Goal: Transaction & Acquisition: Book appointment/travel/reservation

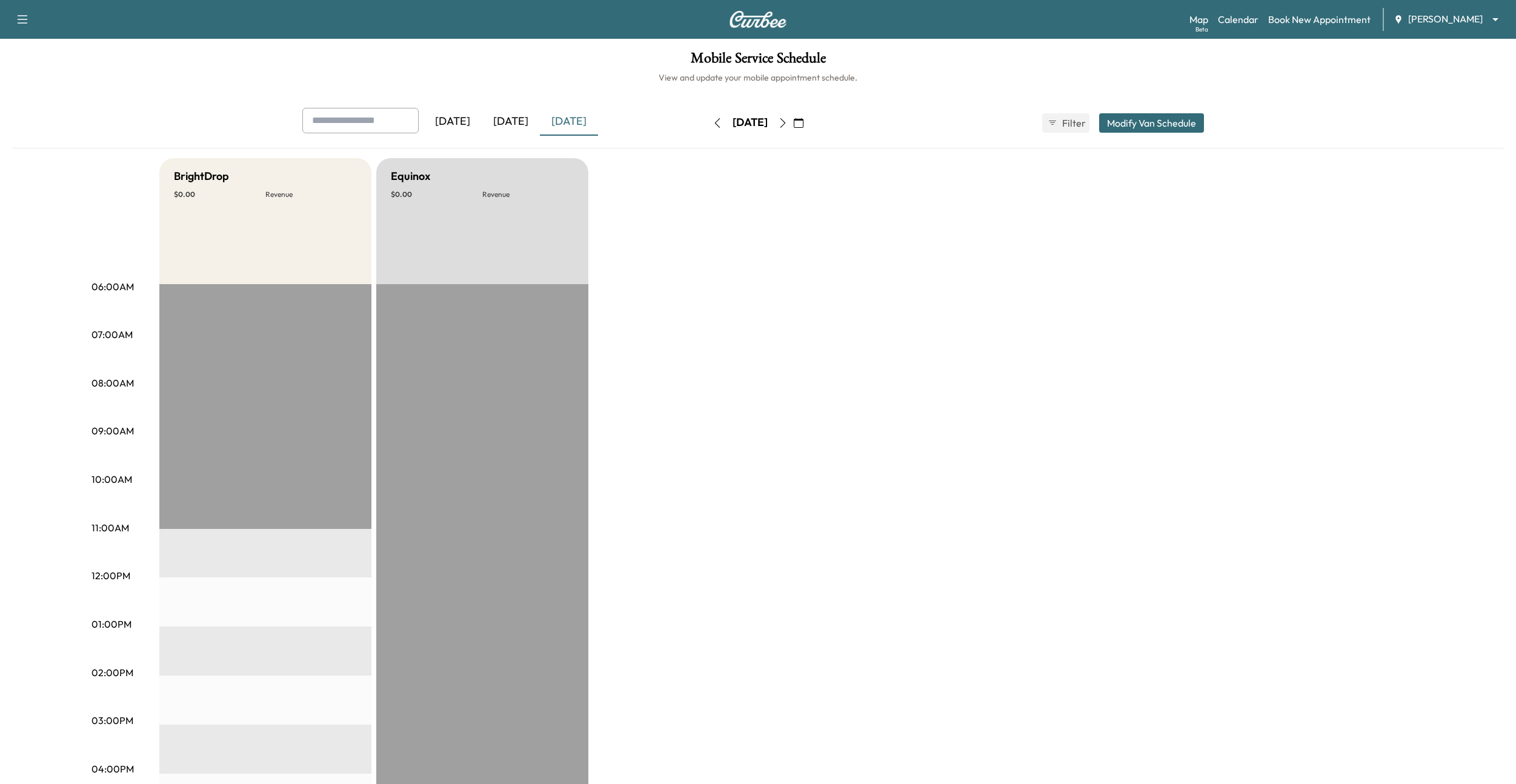
click at [1413, 23] on body "Support Log Out Map Beta Calendar Book New Appointment Ray Chevrolet ******** ​…" at bounding box center [758, 392] width 1516 height 784
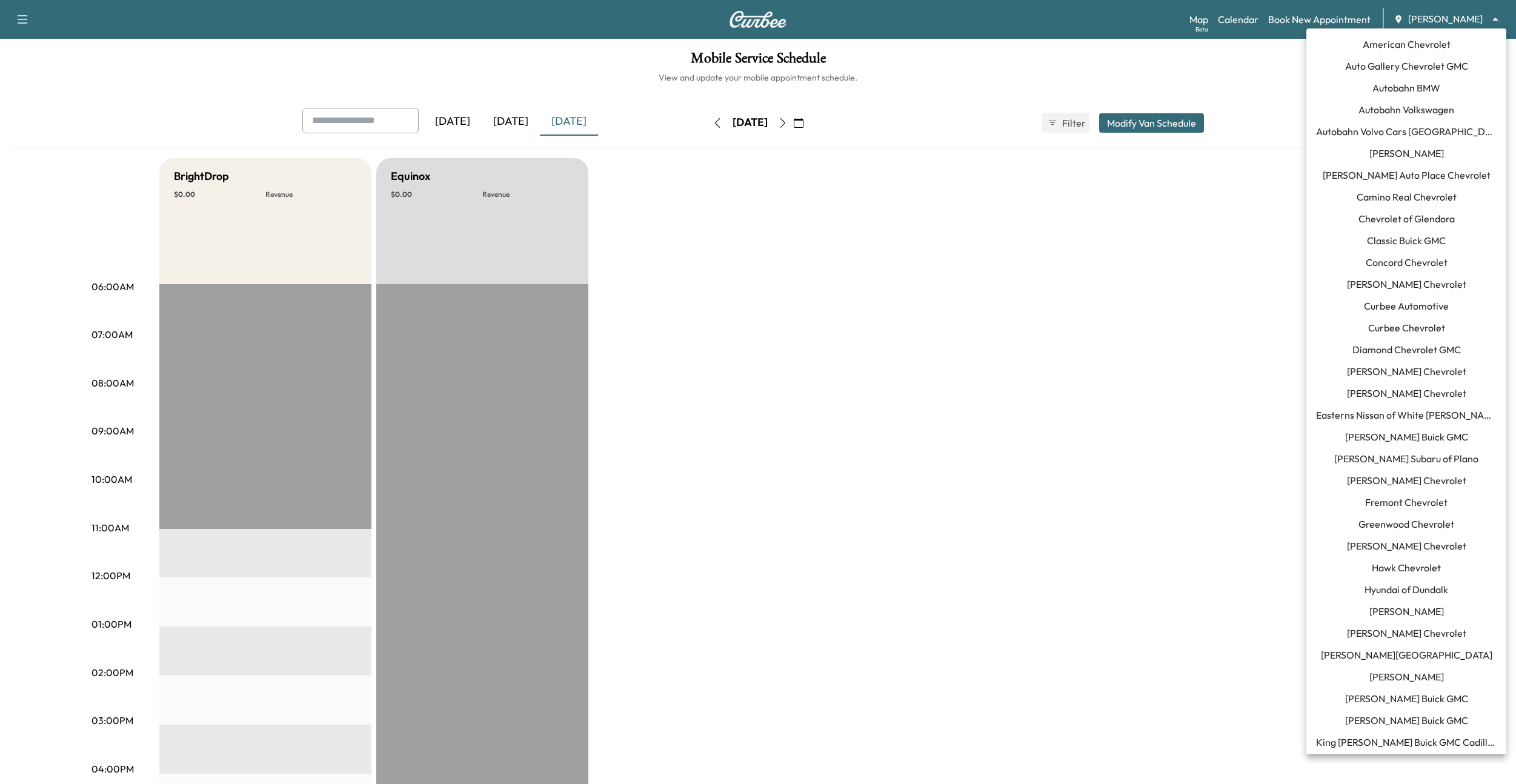
scroll to position [721, 0]
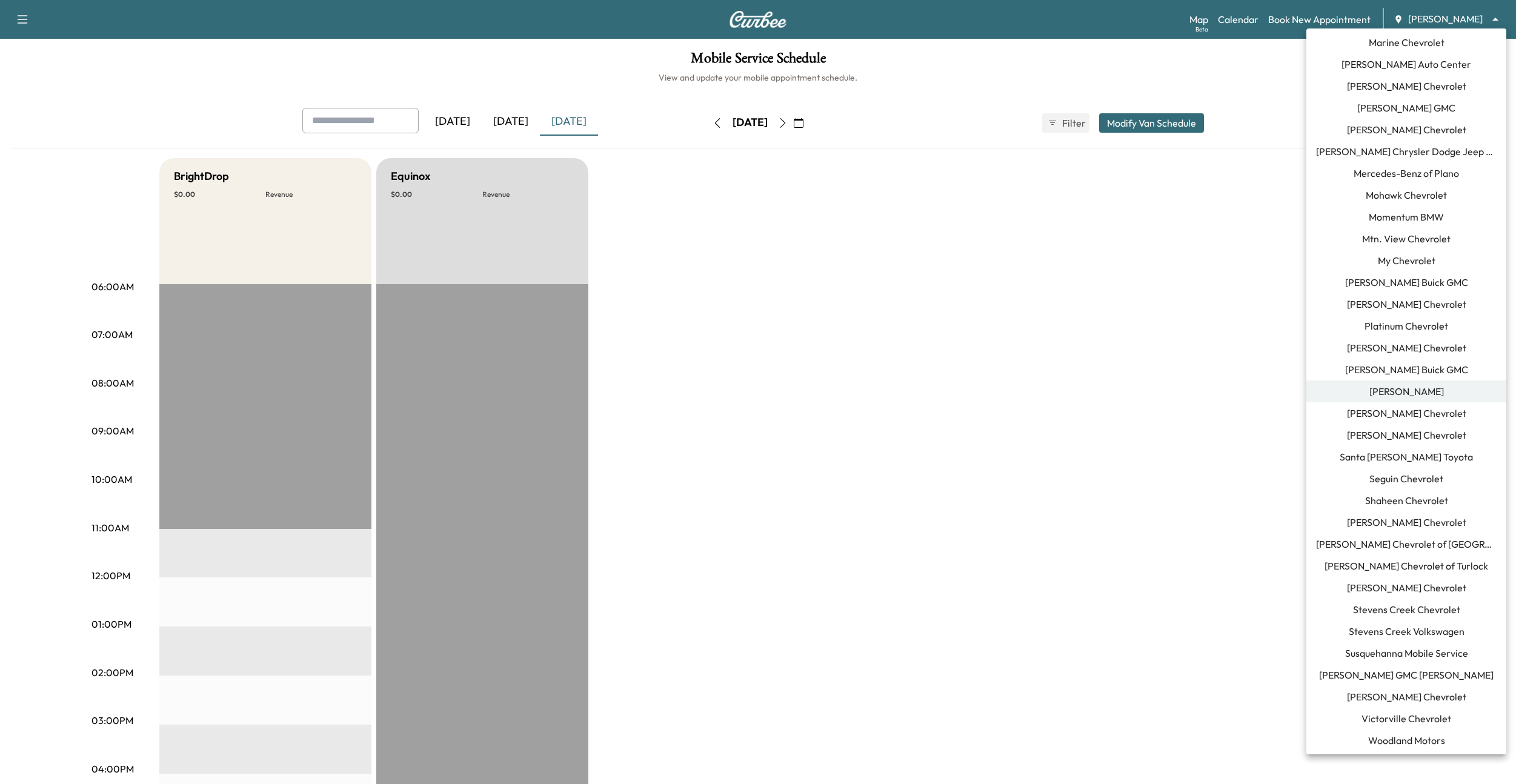
click at [1380, 175] on span "Mercedes-Benz of Plano" at bounding box center [1407, 173] width 106 height 14
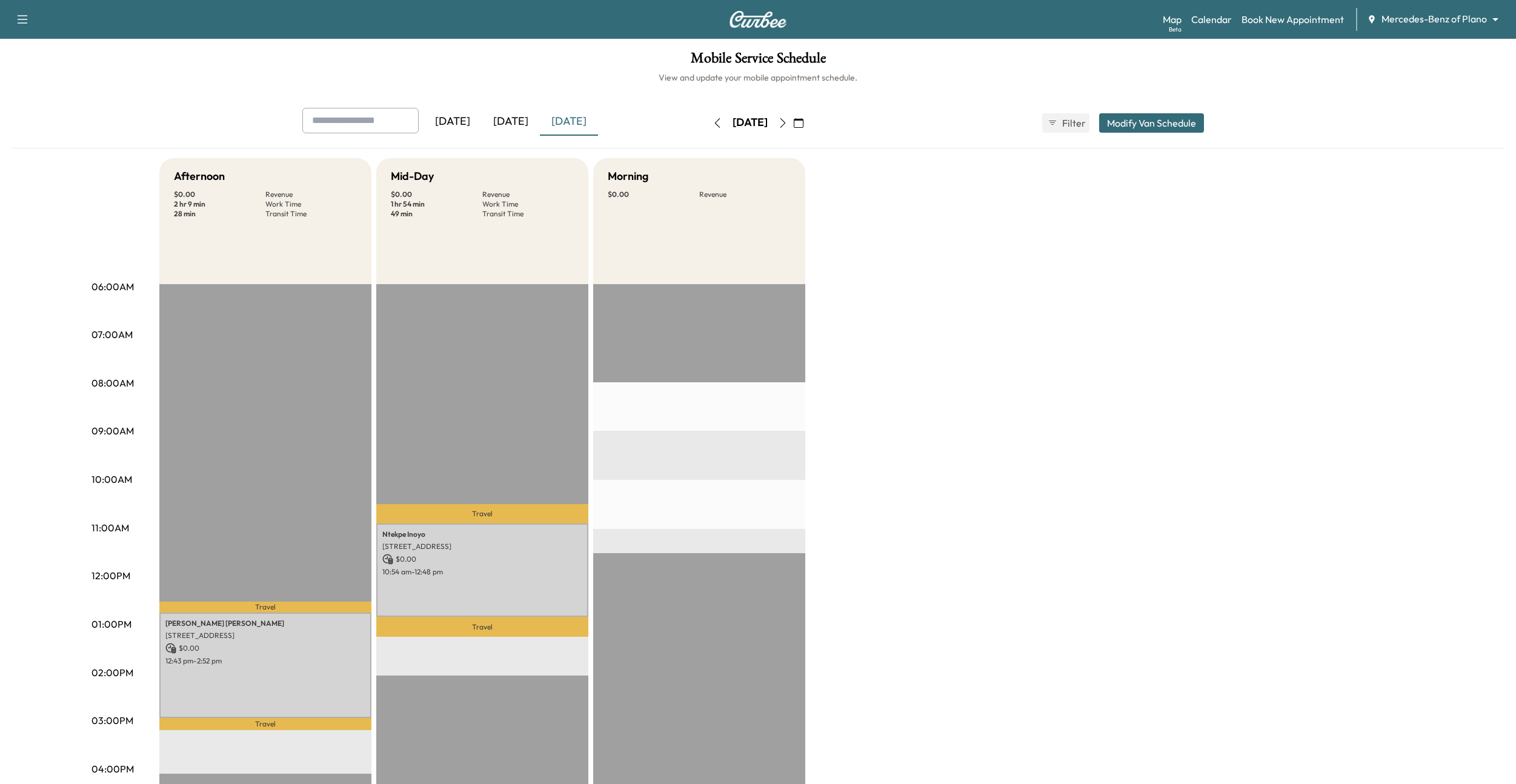
click at [515, 124] on div "[DATE]" at bounding box center [510, 121] width 58 height 28
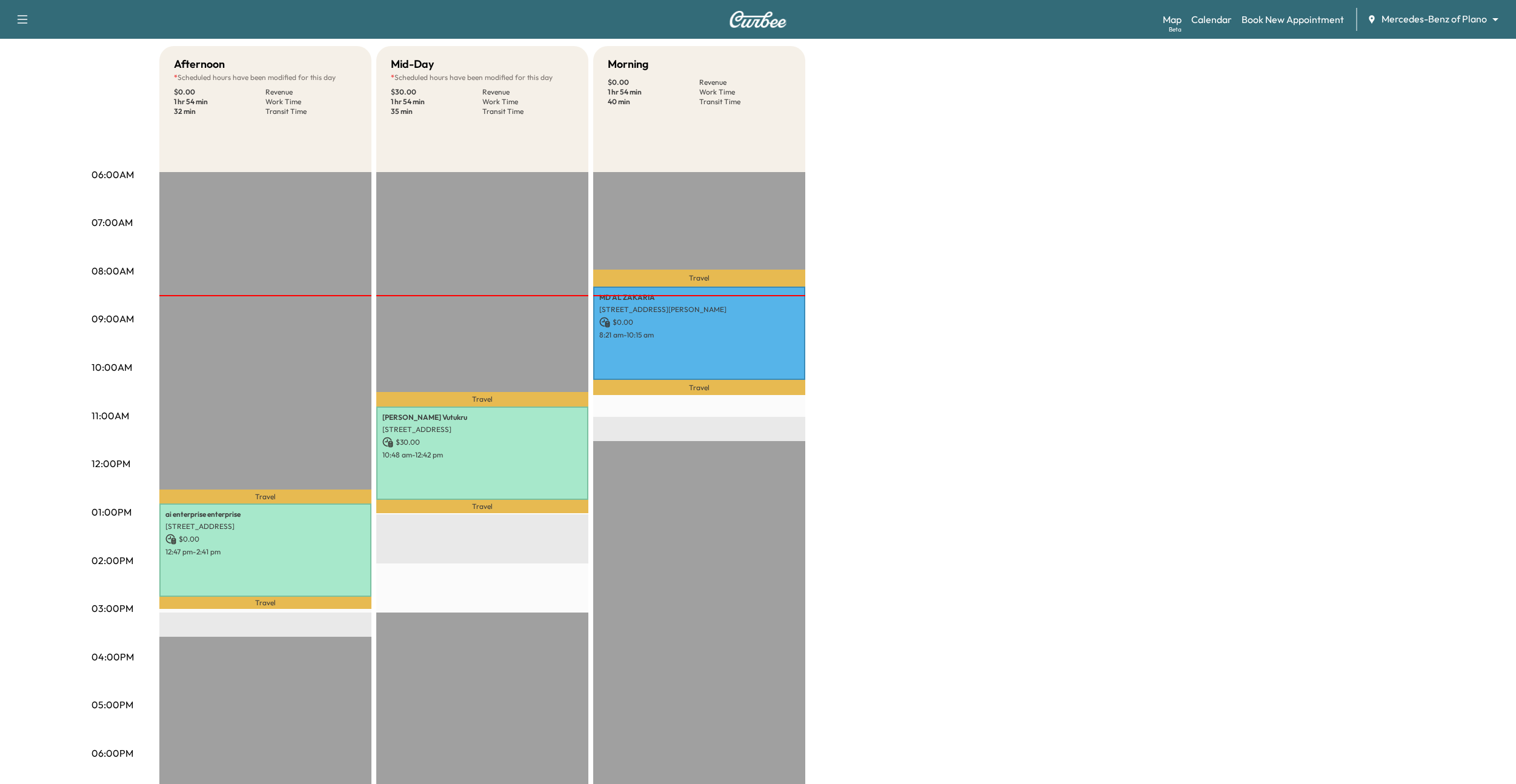
scroll to position [98, 0]
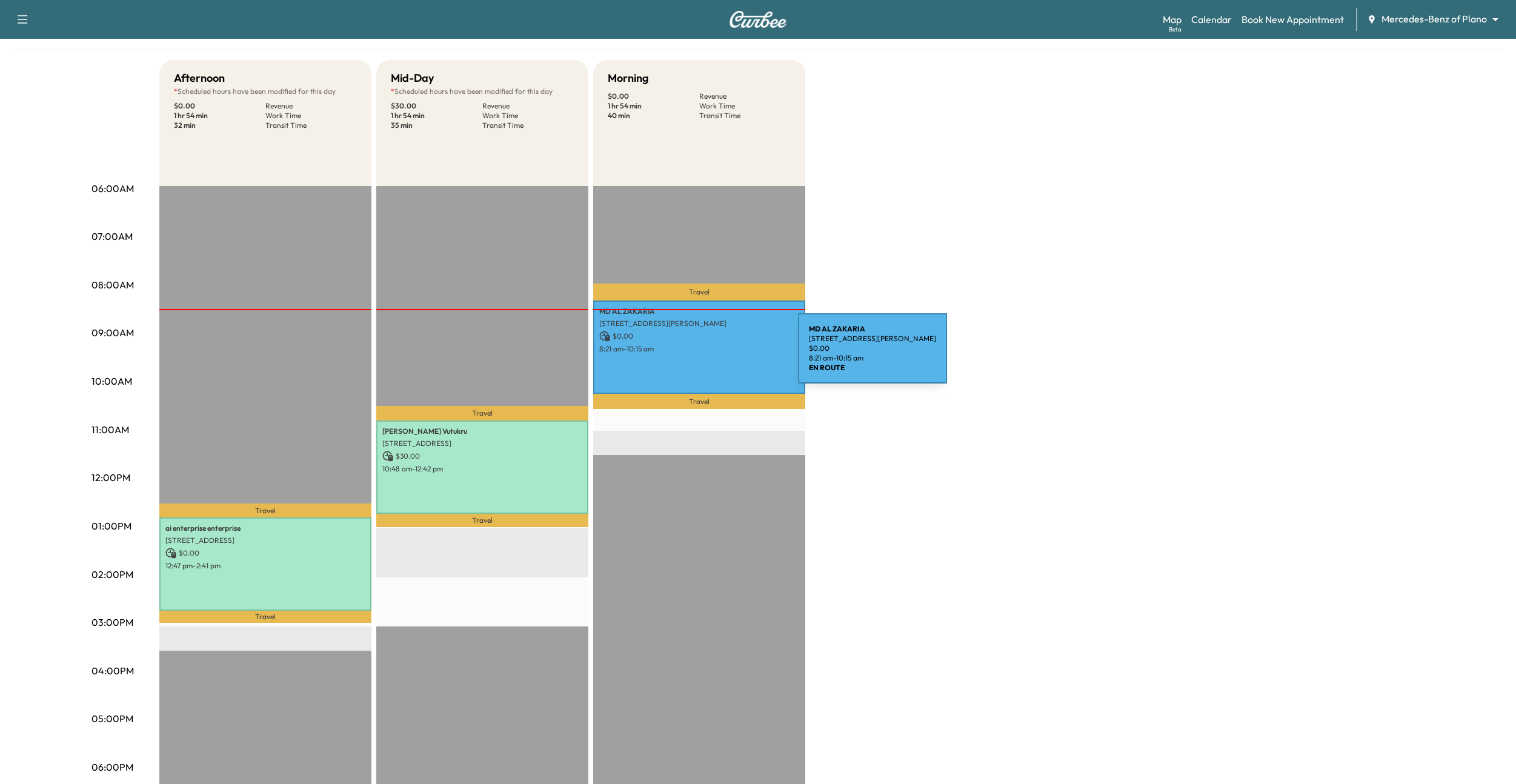
click at [707, 356] on div "MD [PERSON_NAME] [STREET_ADDRESS][PERSON_NAME] $ 0.00 8:21 am - 10:15 am" at bounding box center [699, 347] width 212 height 93
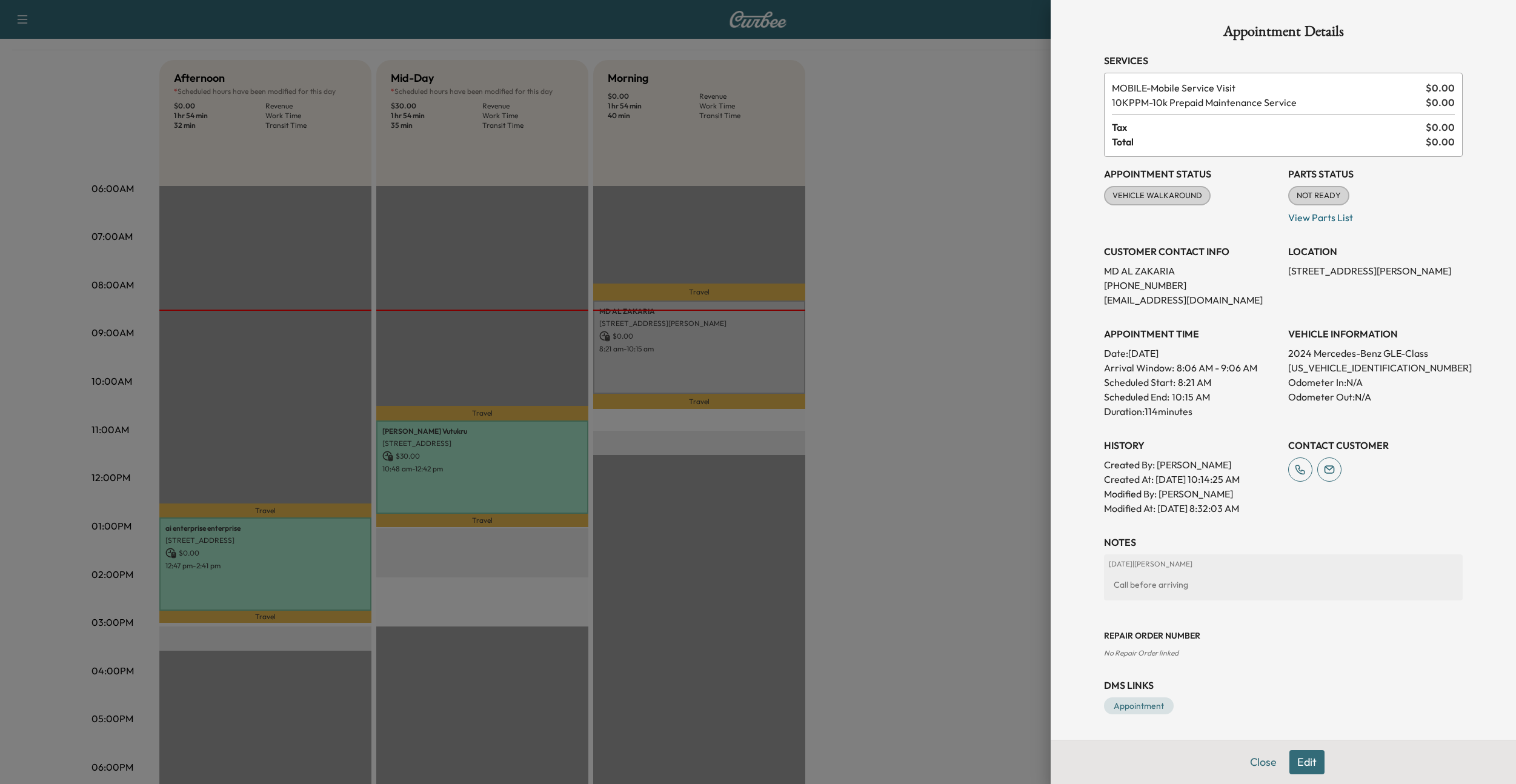
drag, startPoint x: 1289, startPoint y: 270, endPoint x: 1377, endPoint y: 283, distance: 89.0
click at [1377, 278] on p "[STREET_ADDRESS][PERSON_NAME]" at bounding box center [1375, 271] width 174 height 14
copy p "[STREET_ADDRESS][PERSON_NAME]"
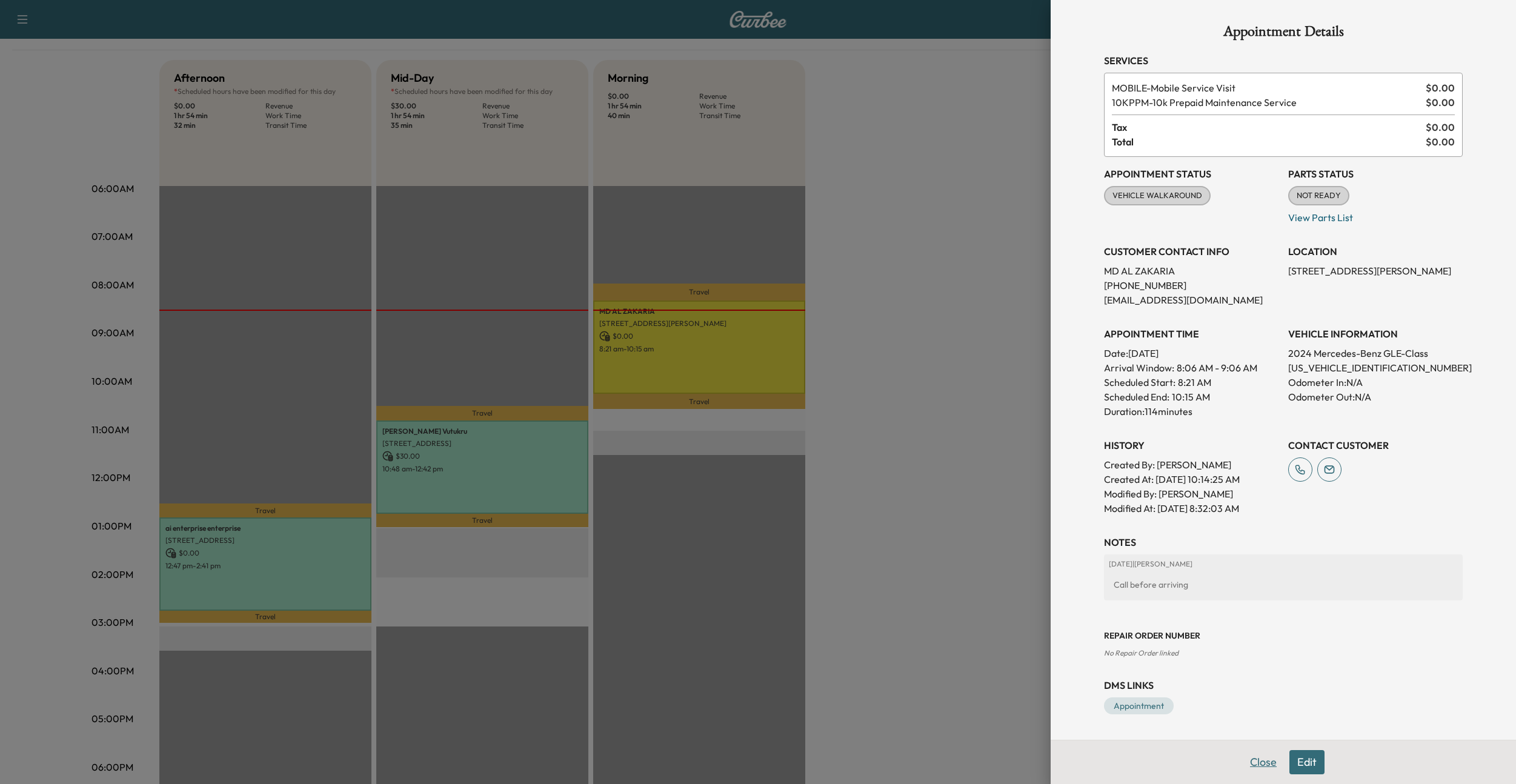
click at [1263, 758] on button "Close" at bounding box center [1263, 762] width 42 height 24
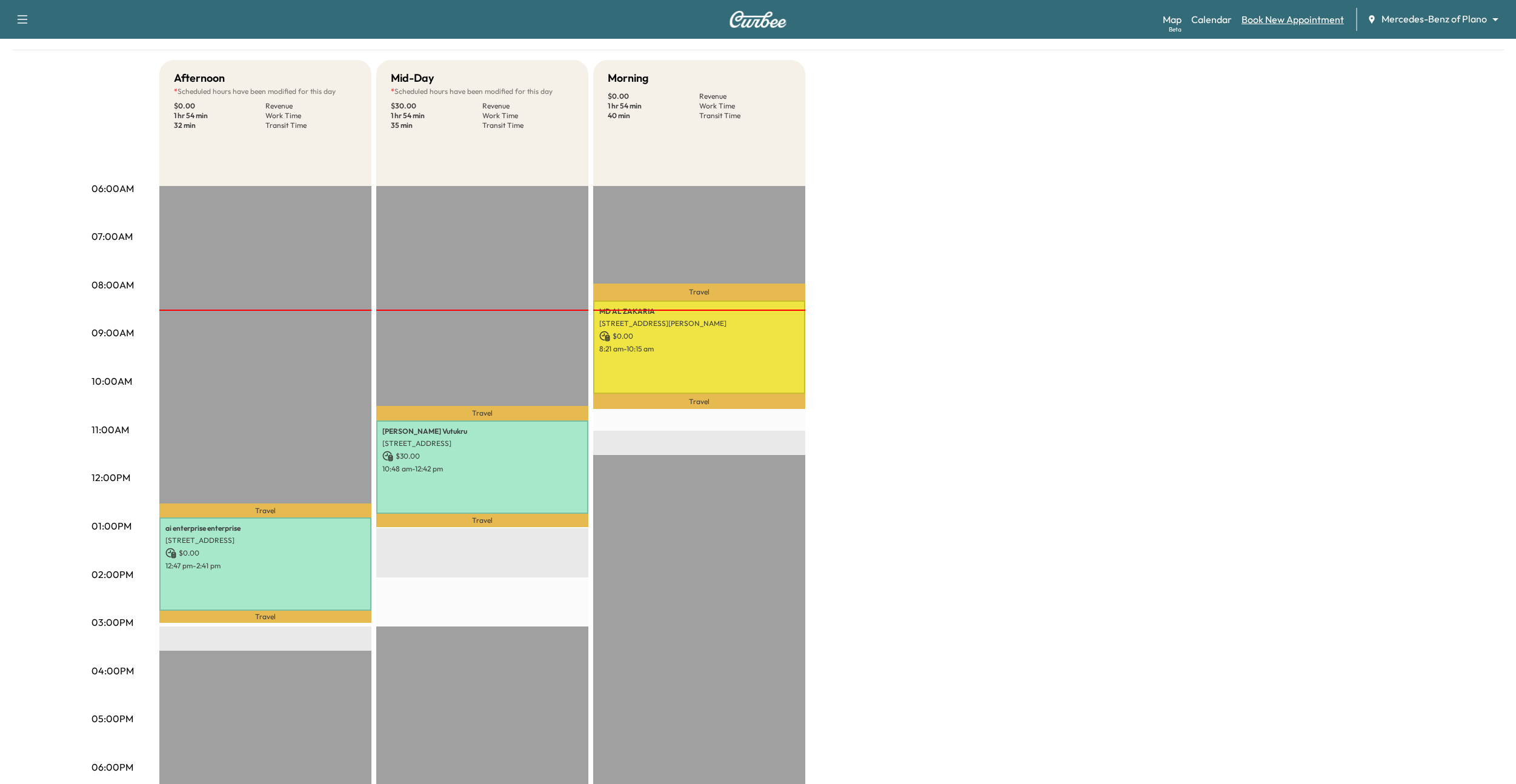
click at [1269, 23] on link "Book New Appointment" at bounding box center [1293, 19] width 103 height 14
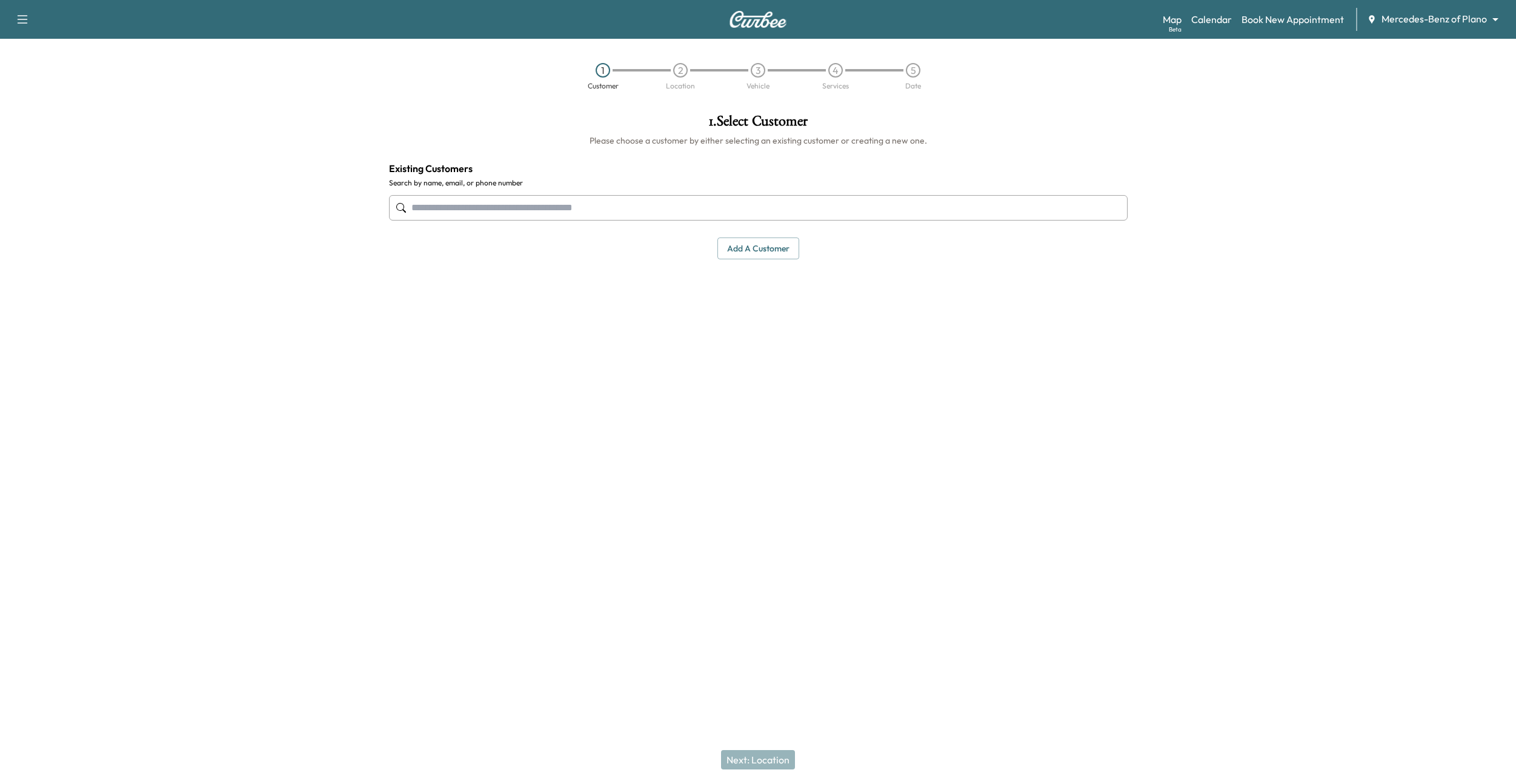
click at [710, 198] on input "text" at bounding box center [758, 208] width 739 height 26
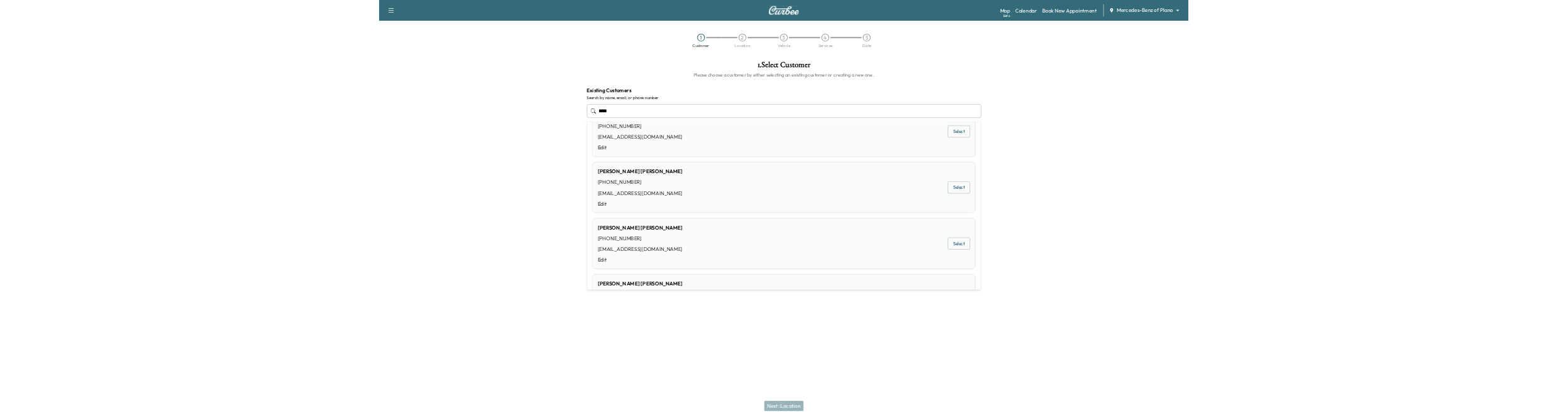
scroll to position [158, 0]
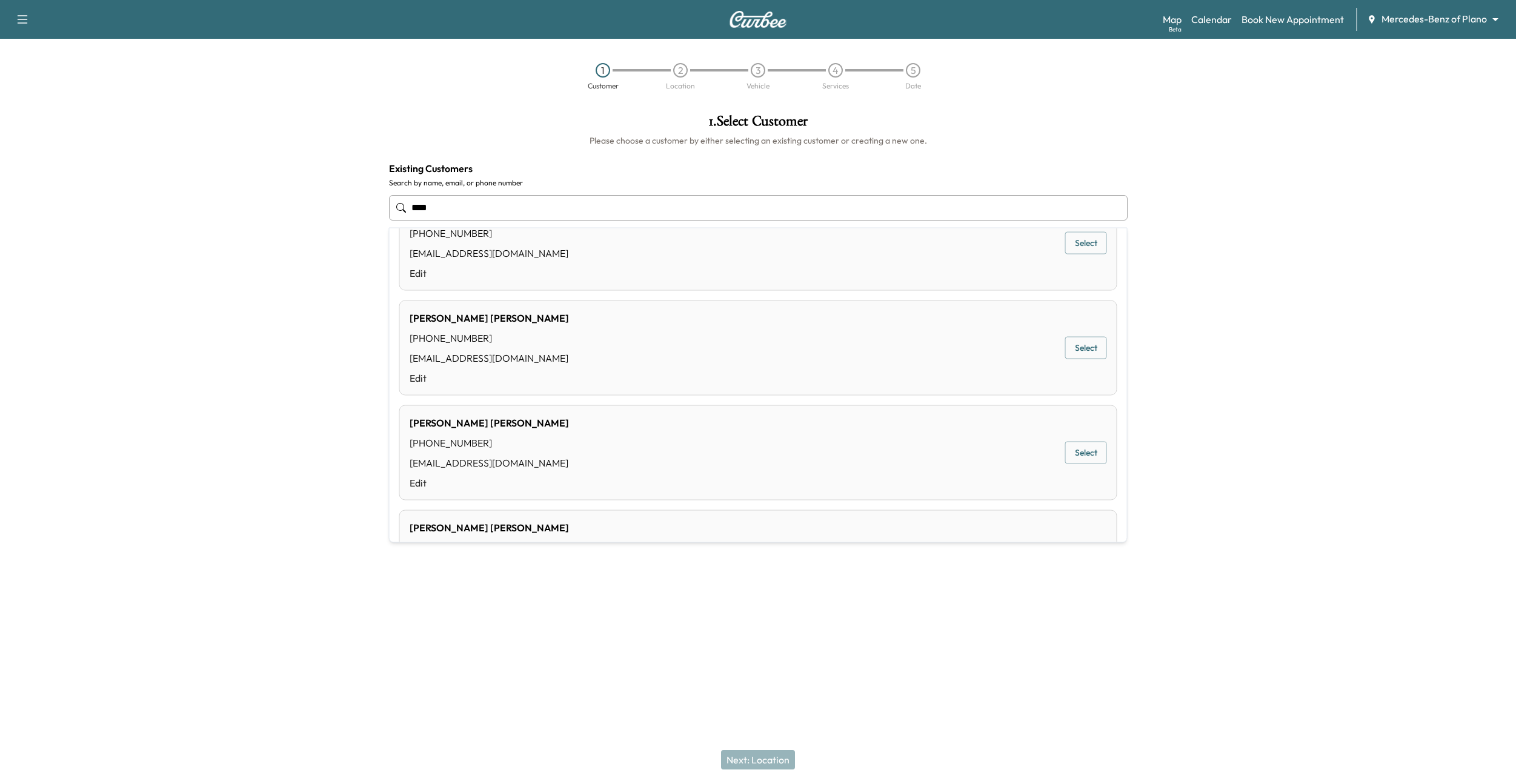
click at [1075, 452] on button "Select" at bounding box center [1086, 453] width 41 height 23
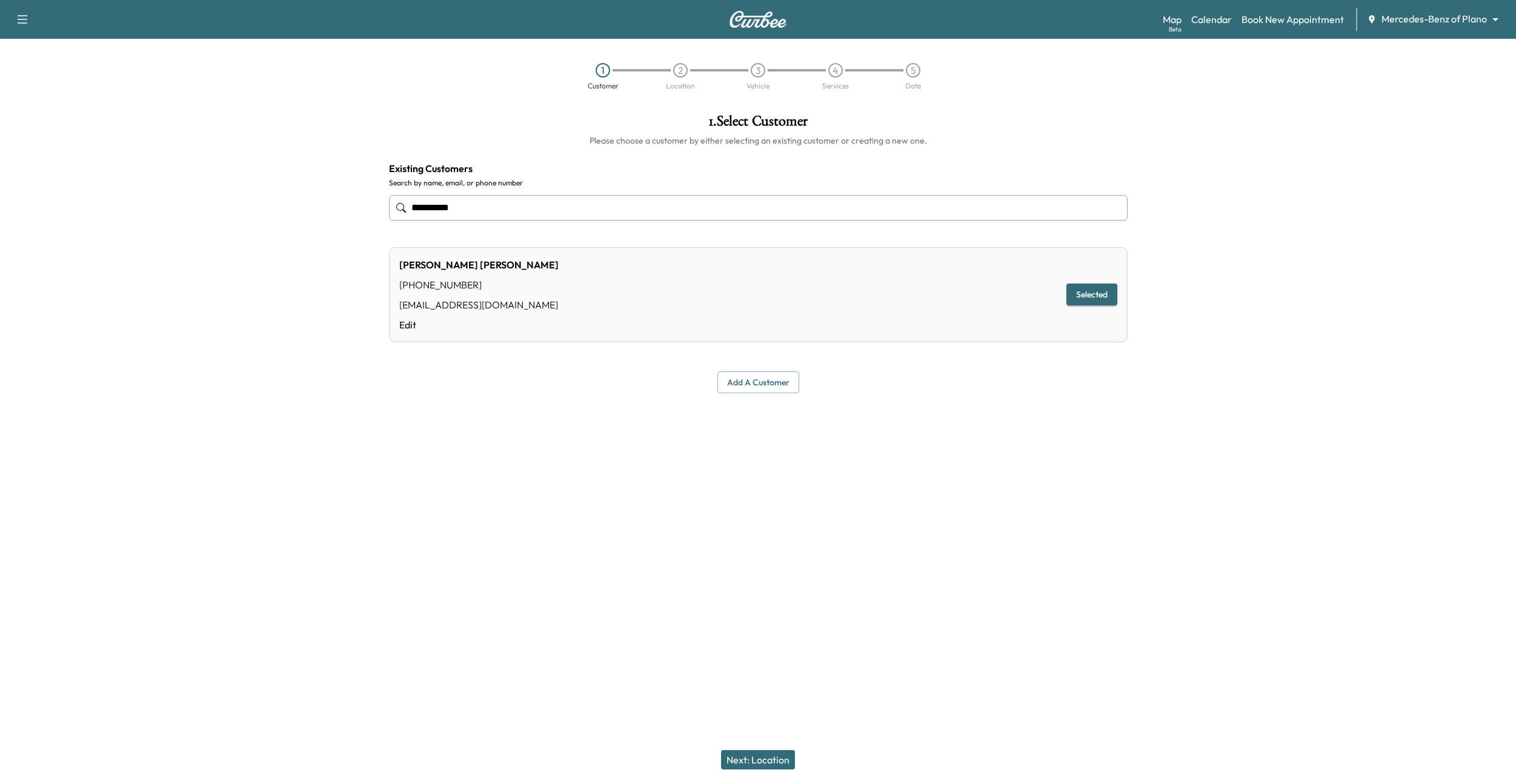
type input "**********"
click at [760, 772] on div "Next: Location" at bounding box center [758, 760] width 1516 height 48
click at [760, 760] on button "Next: Location" at bounding box center [758, 760] width 74 height 20
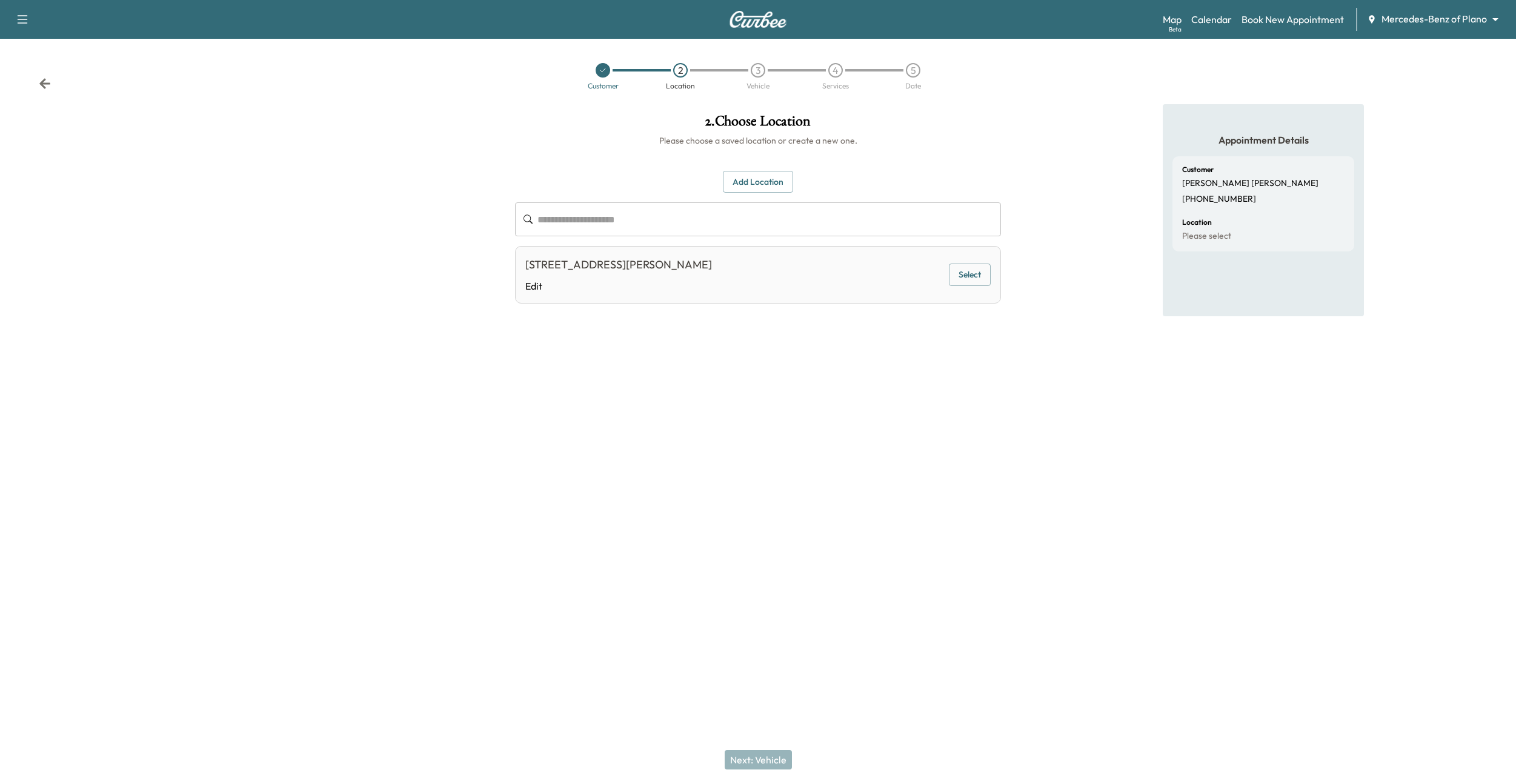
click at [756, 185] on button "Add Location" at bounding box center [758, 182] width 70 height 23
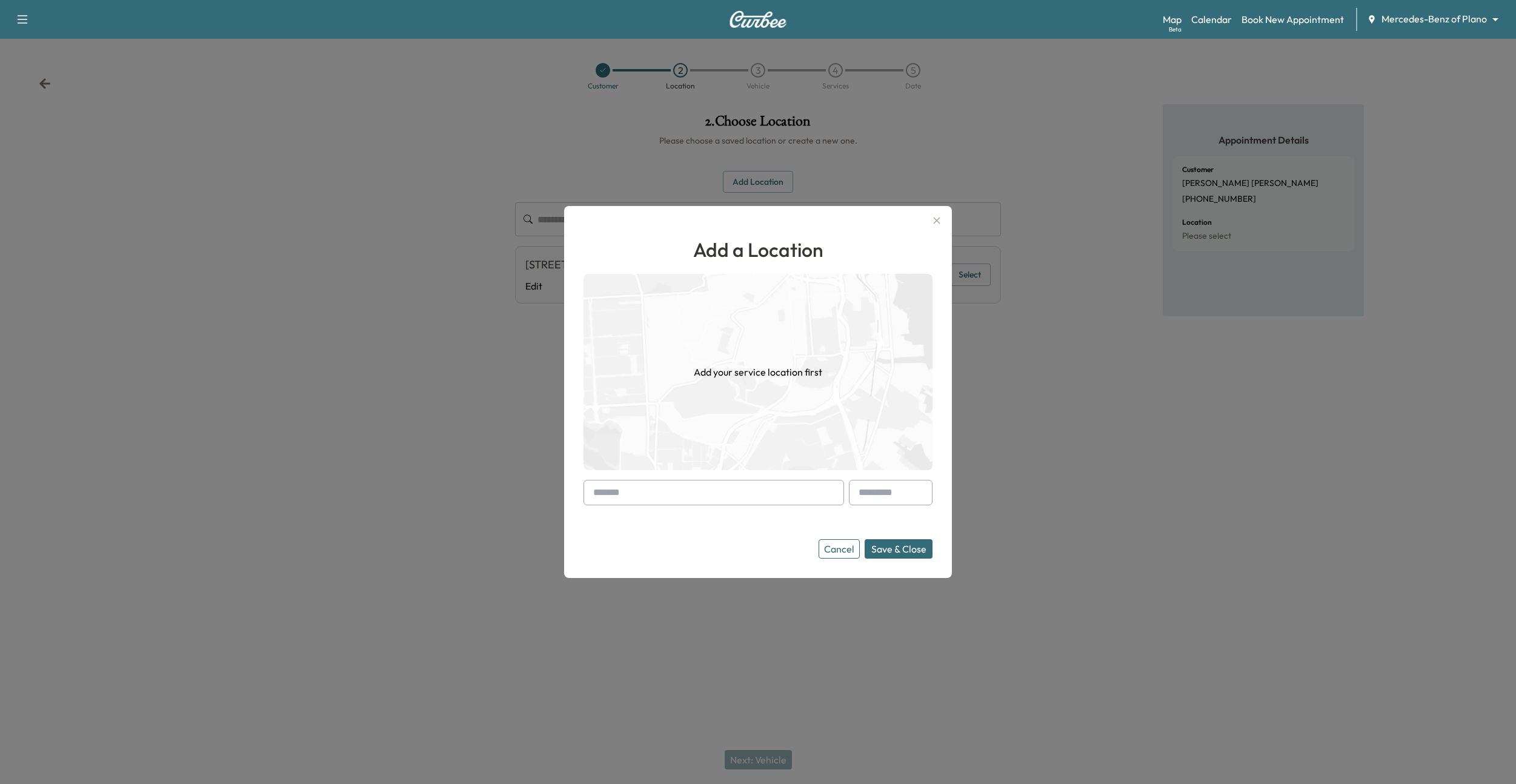
click at [684, 492] on input "text" at bounding box center [714, 493] width 261 height 26
paste input "**********"
type input "**********"
click at [681, 516] on li "[STREET_ADDRESS][PERSON_NAME]" at bounding box center [714, 518] width 259 height 24
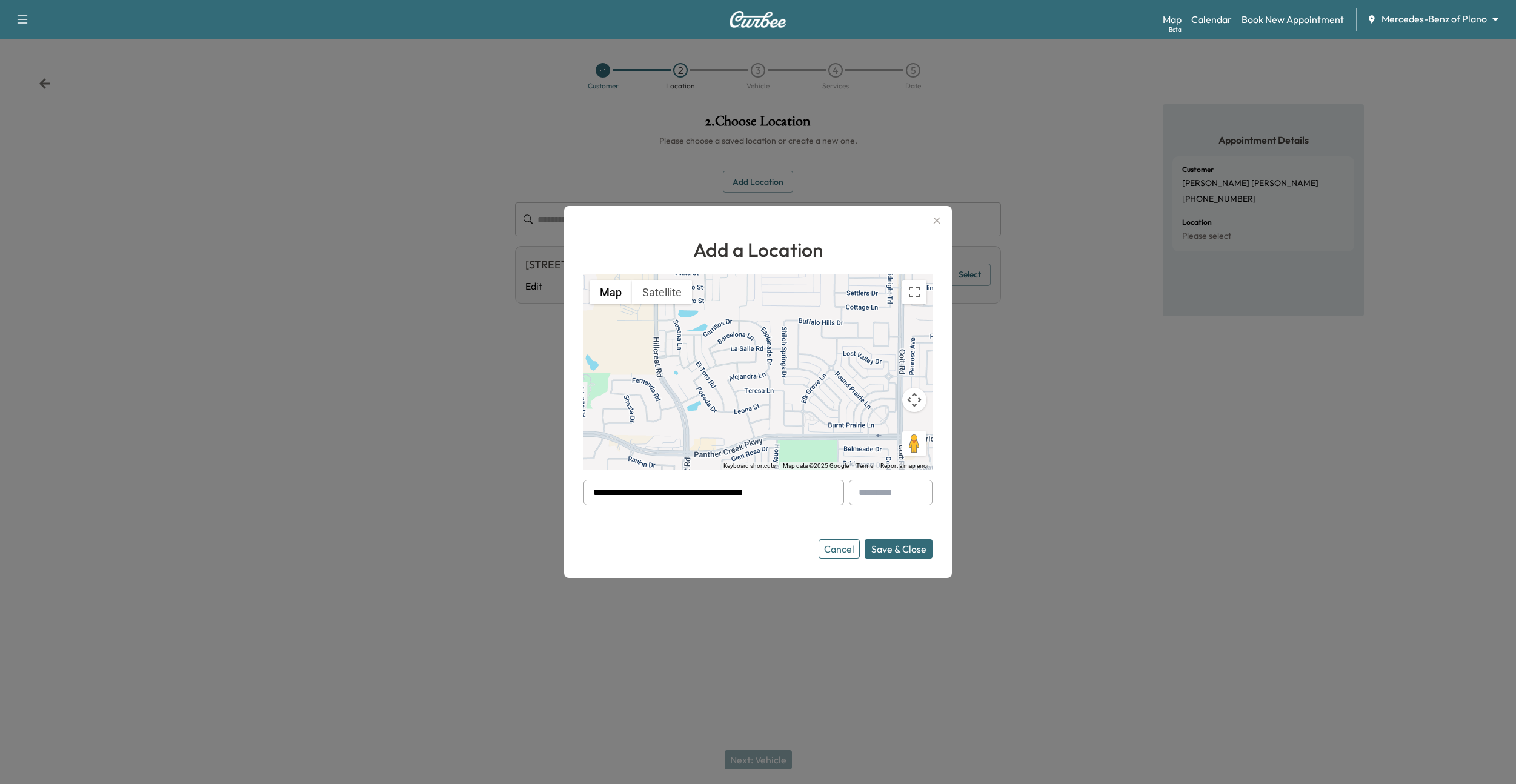
click at [904, 549] on button "Save & Close" at bounding box center [899, 549] width 68 height 20
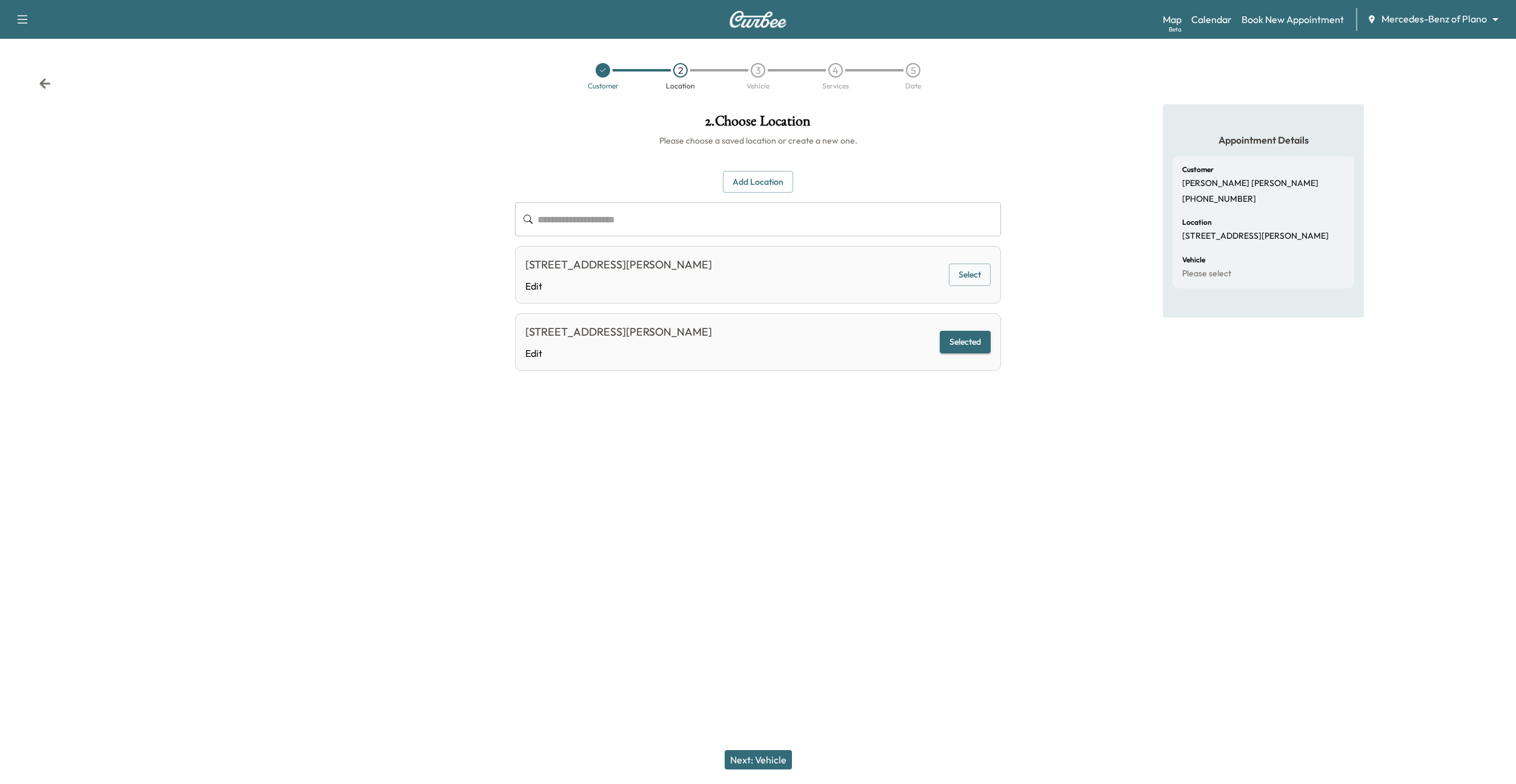
click at [748, 753] on button "Next: Vehicle" at bounding box center [758, 760] width 67 height 20
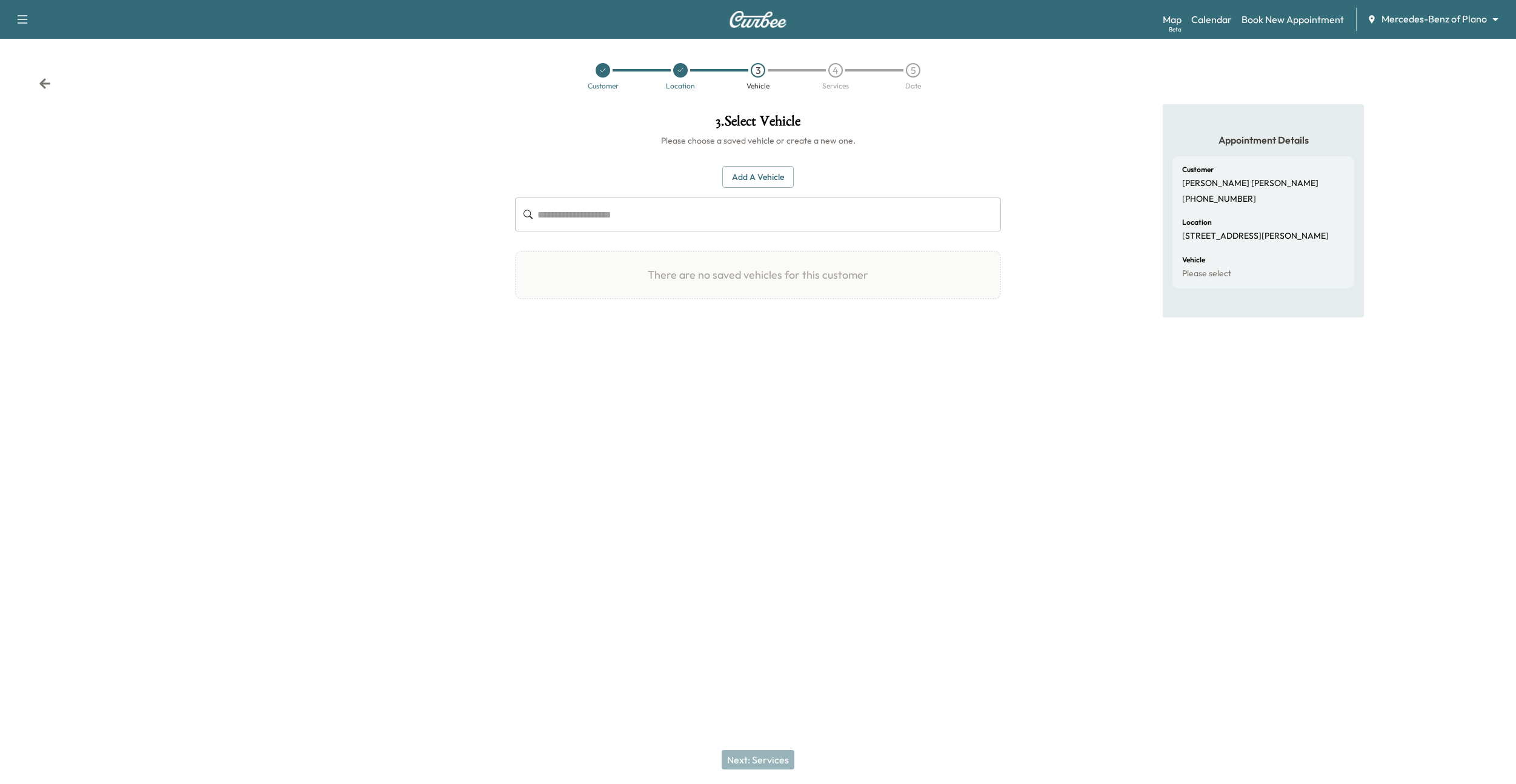
click at [737, 175] on button "Add a Vehicle" at bounding box center [758, 177] width 72 height 23
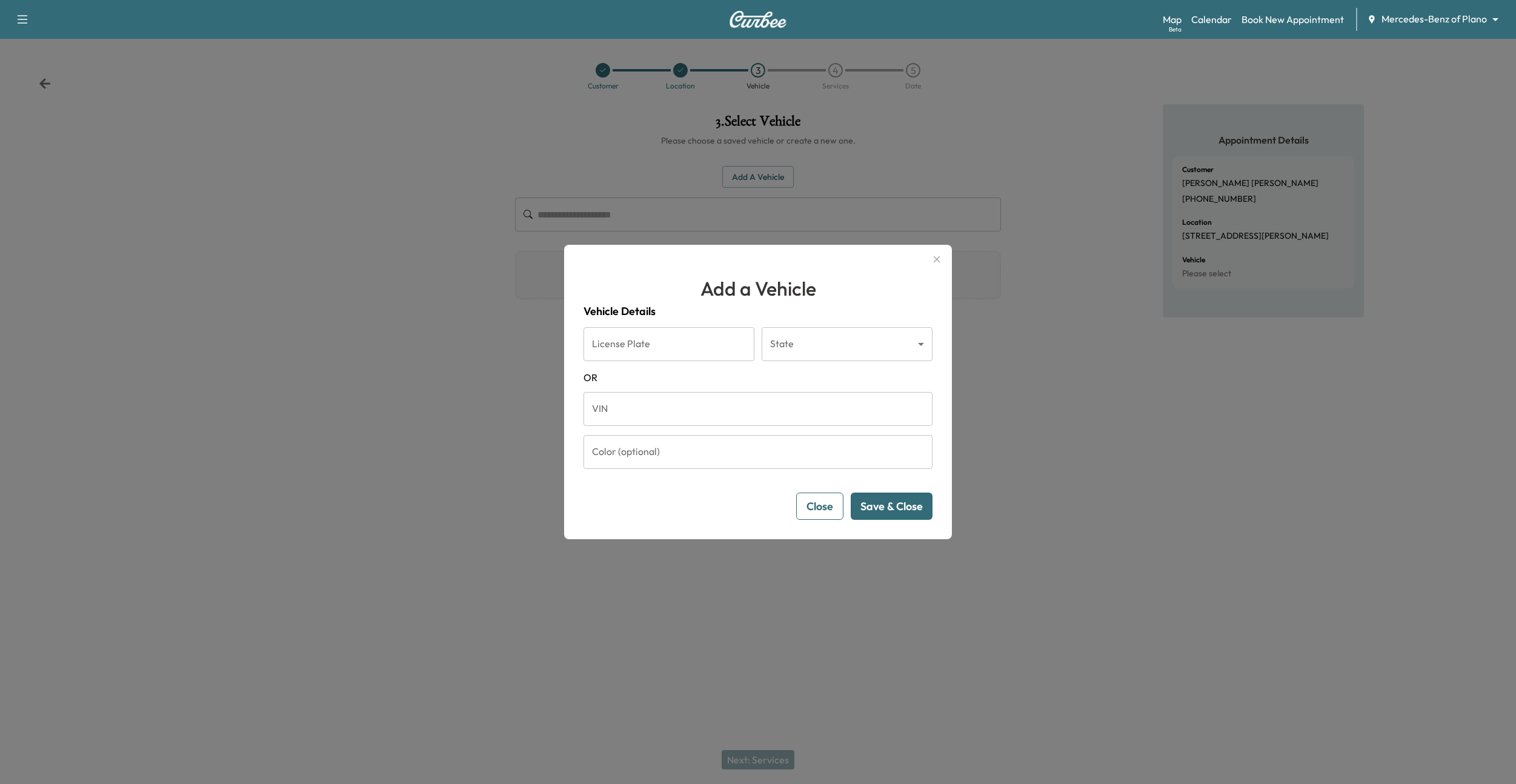
click at [678, 402] on input "VIN" at bounding box center [758, 409] width 349 height 34
paste input "**********"
type input "**********"
click button "Save & Close" at bounding box center [892, 506] width 82 height 27
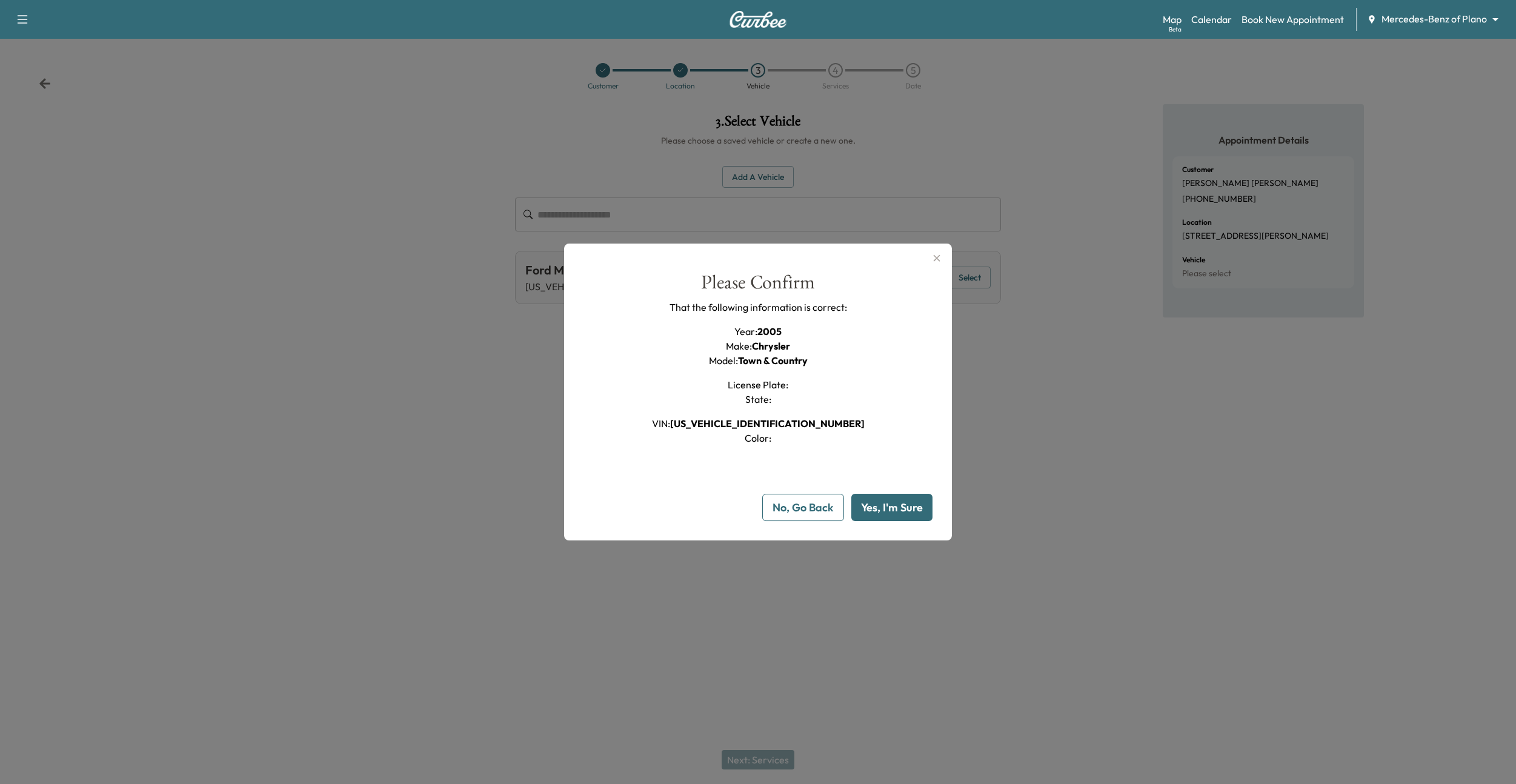
click at [892, 510] on button "Yes, I'm Sure" at bounding box center [892, 507] width 81 height 27
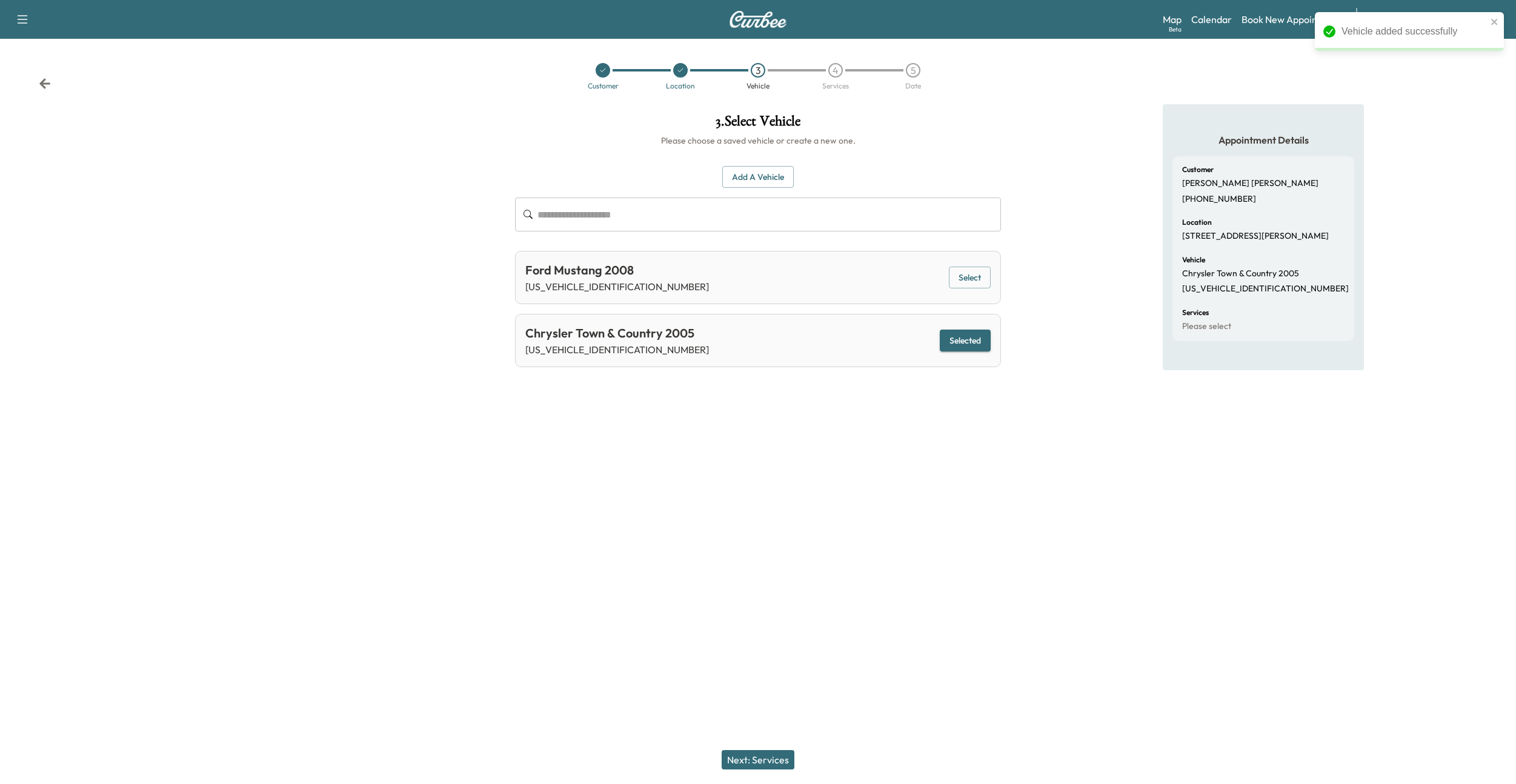
click at [750, 750] on button "Next: Services" at bounding box center [758, 760] width 72 height 20
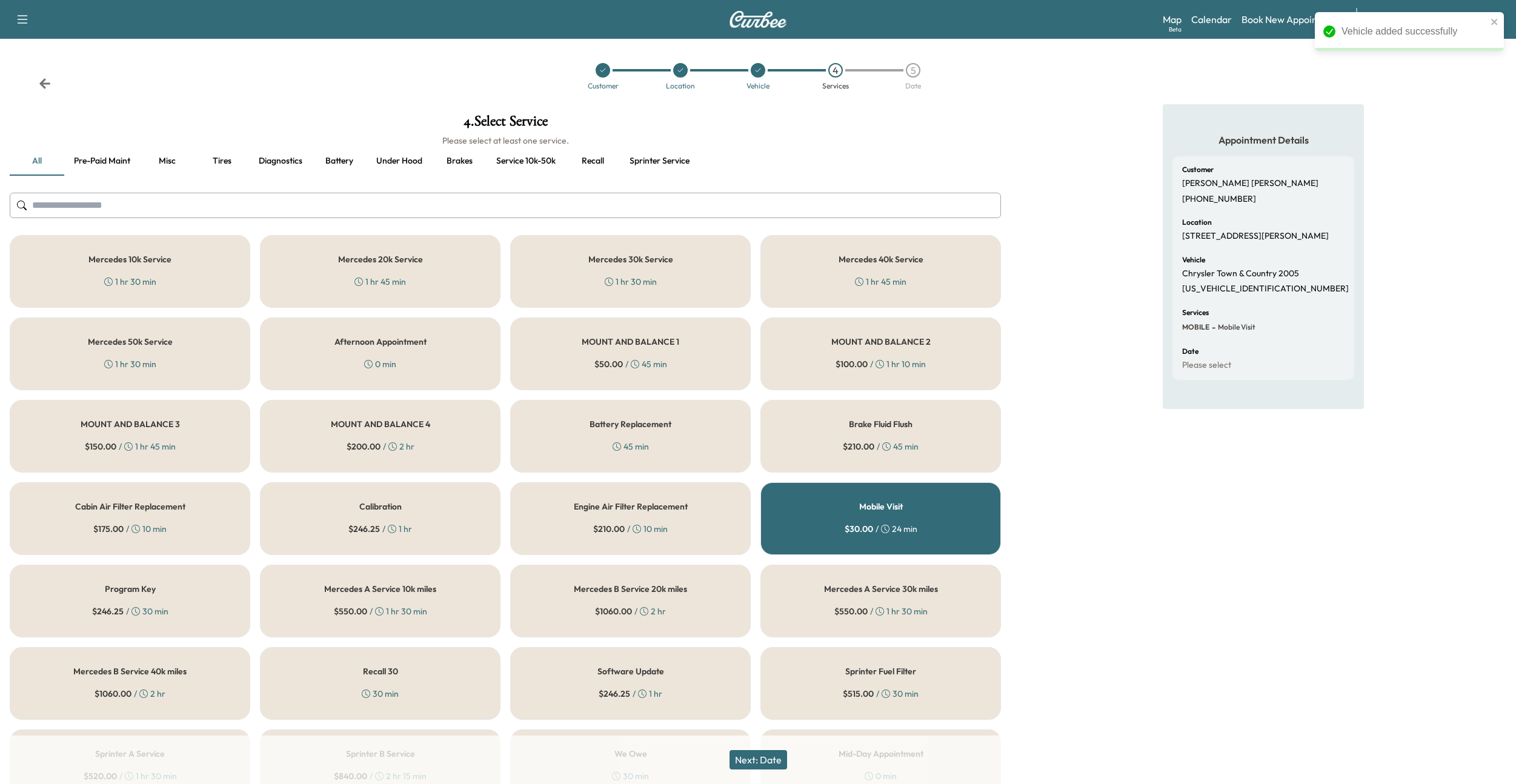
click at [823, 515] on div "Mobile Visit $ 30.00 / 24 min" at bounding box center [881, 519] width 240 height 72
click at [761, 755] on button "Next: Date" at bounding box center [758, 760] width 57 height 20
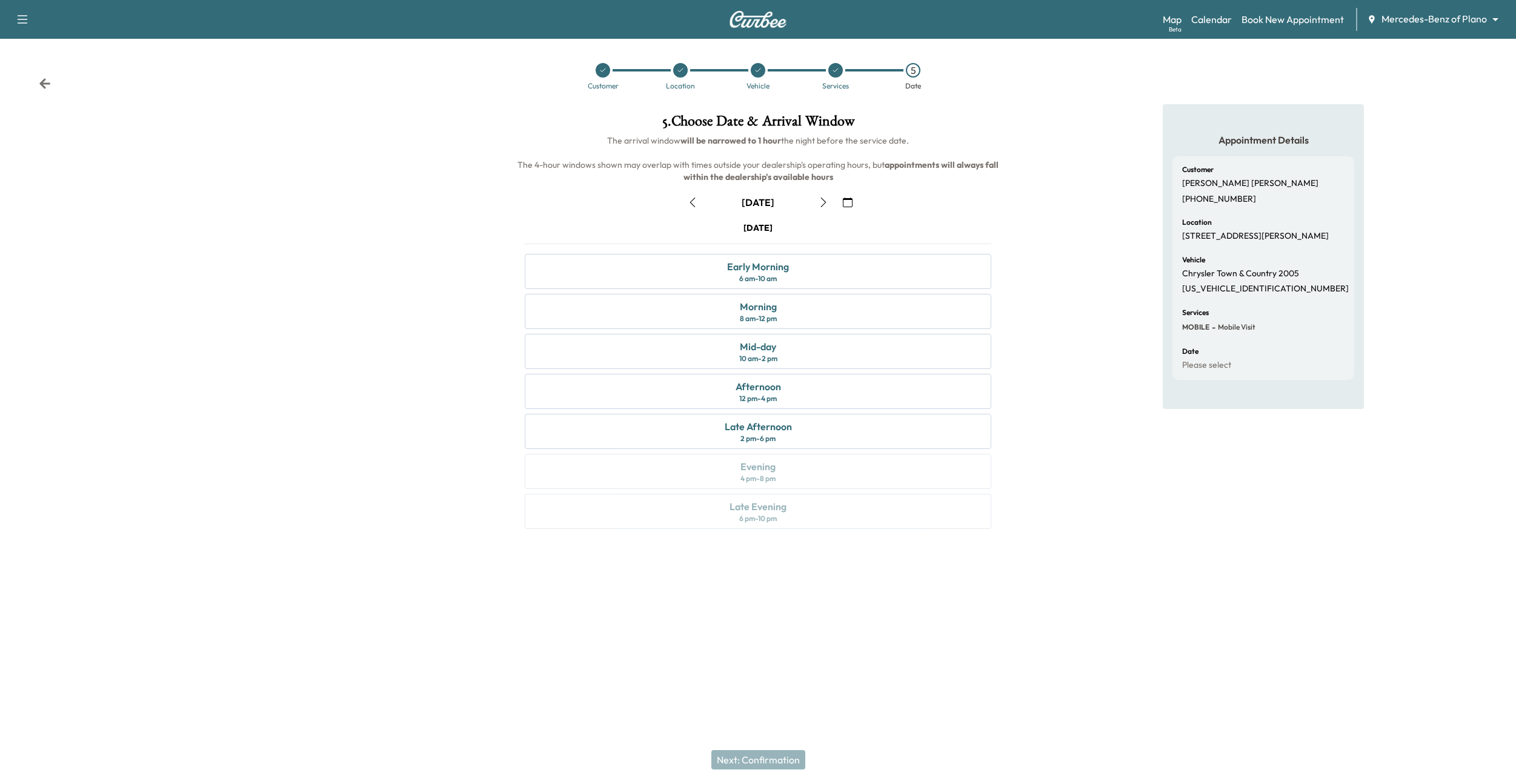
click at [691, 199] on icon "button" at bounding box center [692, 202] width 10 height 10
click at [681, 348] on div "Mid-day 10 am - 2 pm" at bounding box center [758, 351] width 467 height 35
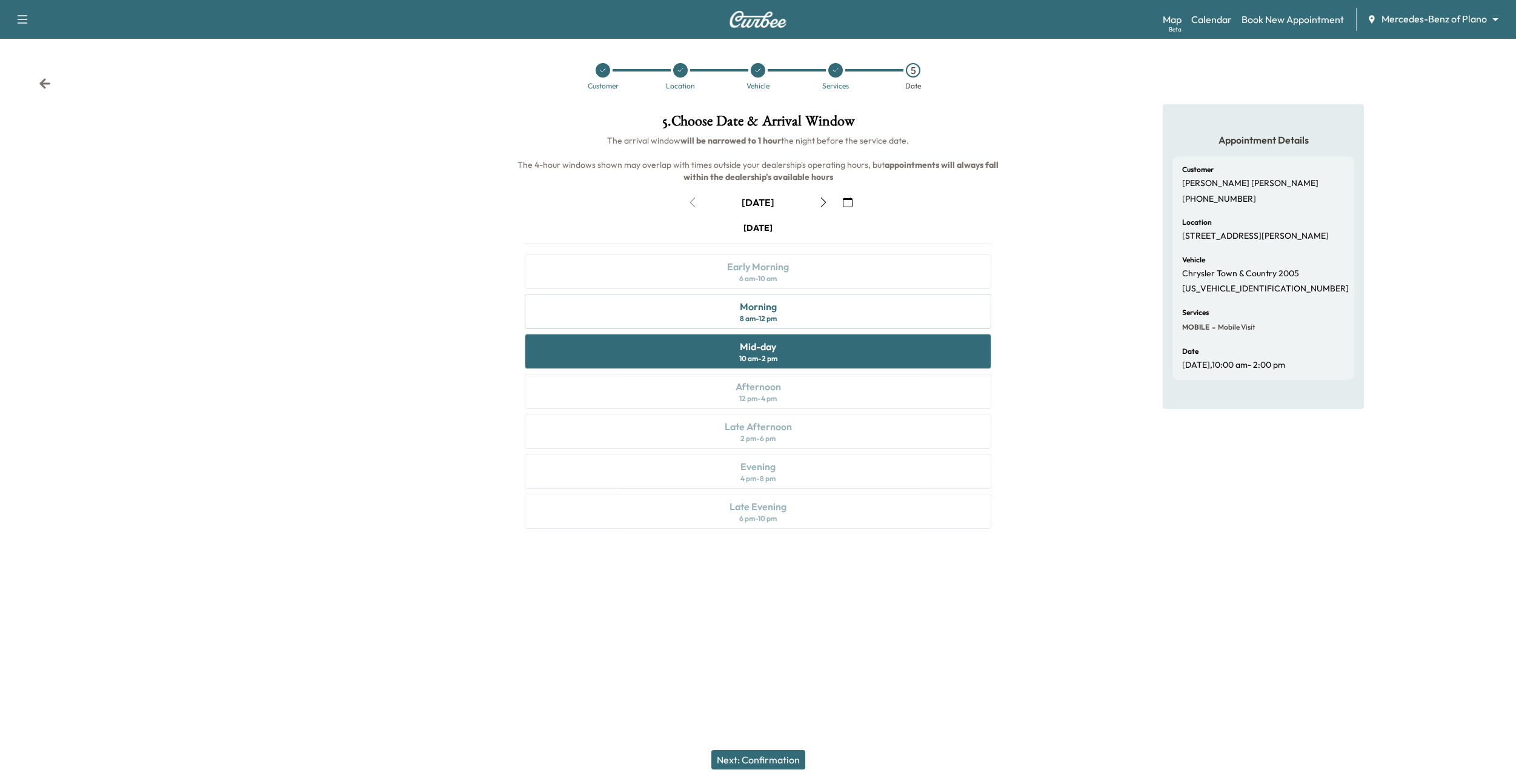
click at [783, 761] on button "Next: Confirmation" at bounding box center [758, 760] width 94 height 20
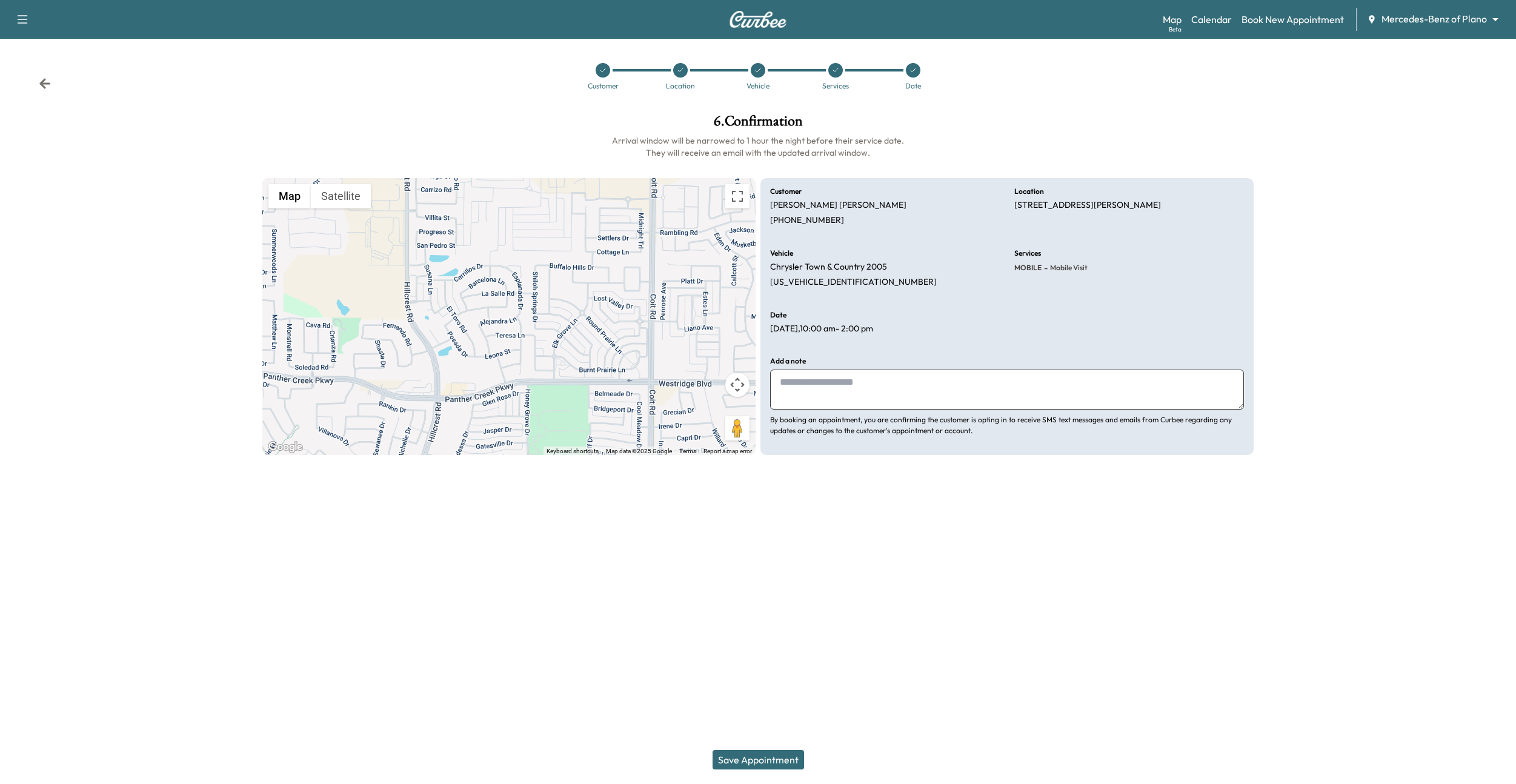
click at [783, 756] on button "Save Appointment" at bounding box center [758, 760] width 91 height 20
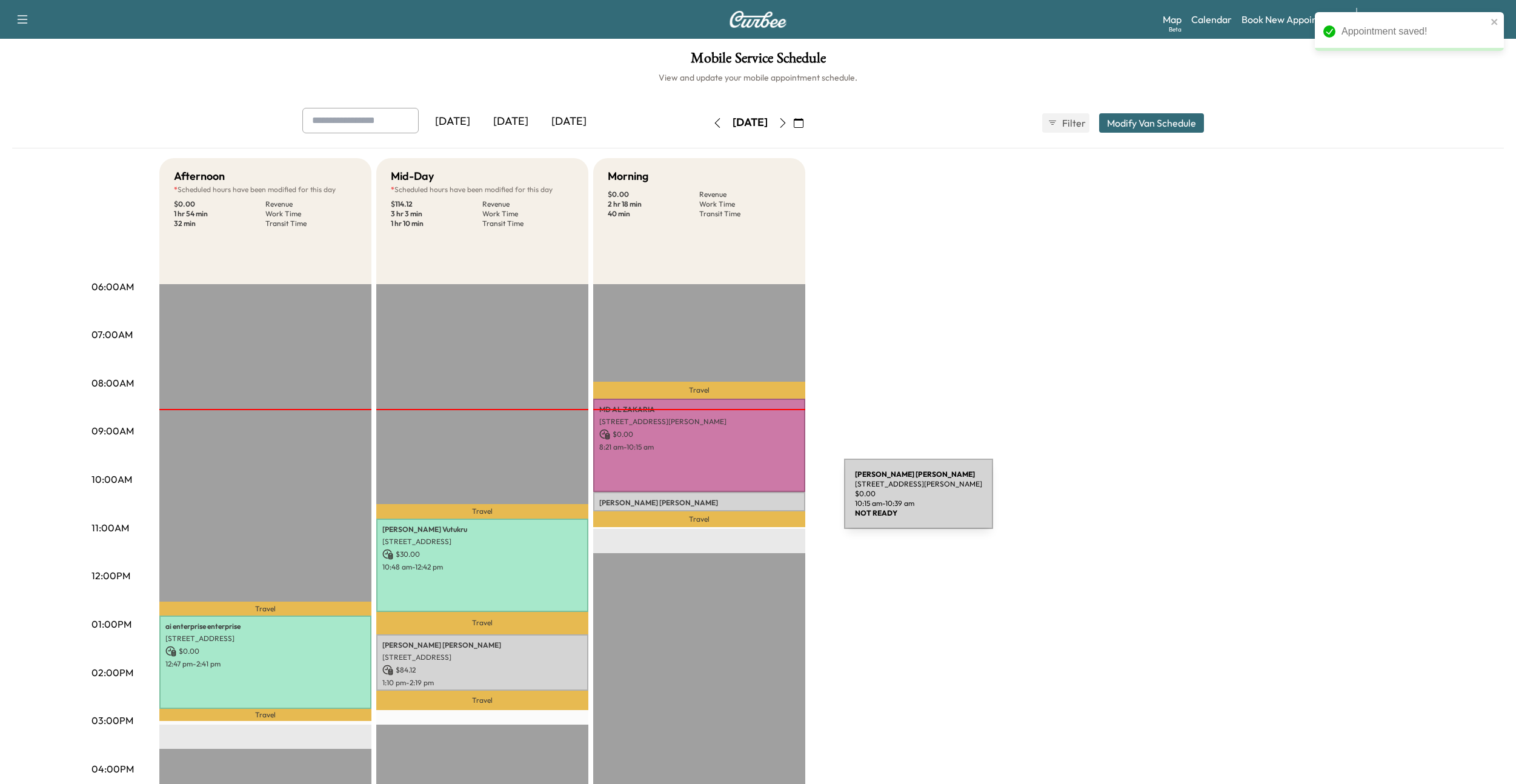
click at [753, 501] on p "[PERSON_NAME]" at bounding box center [699, 503] width 200 height 10
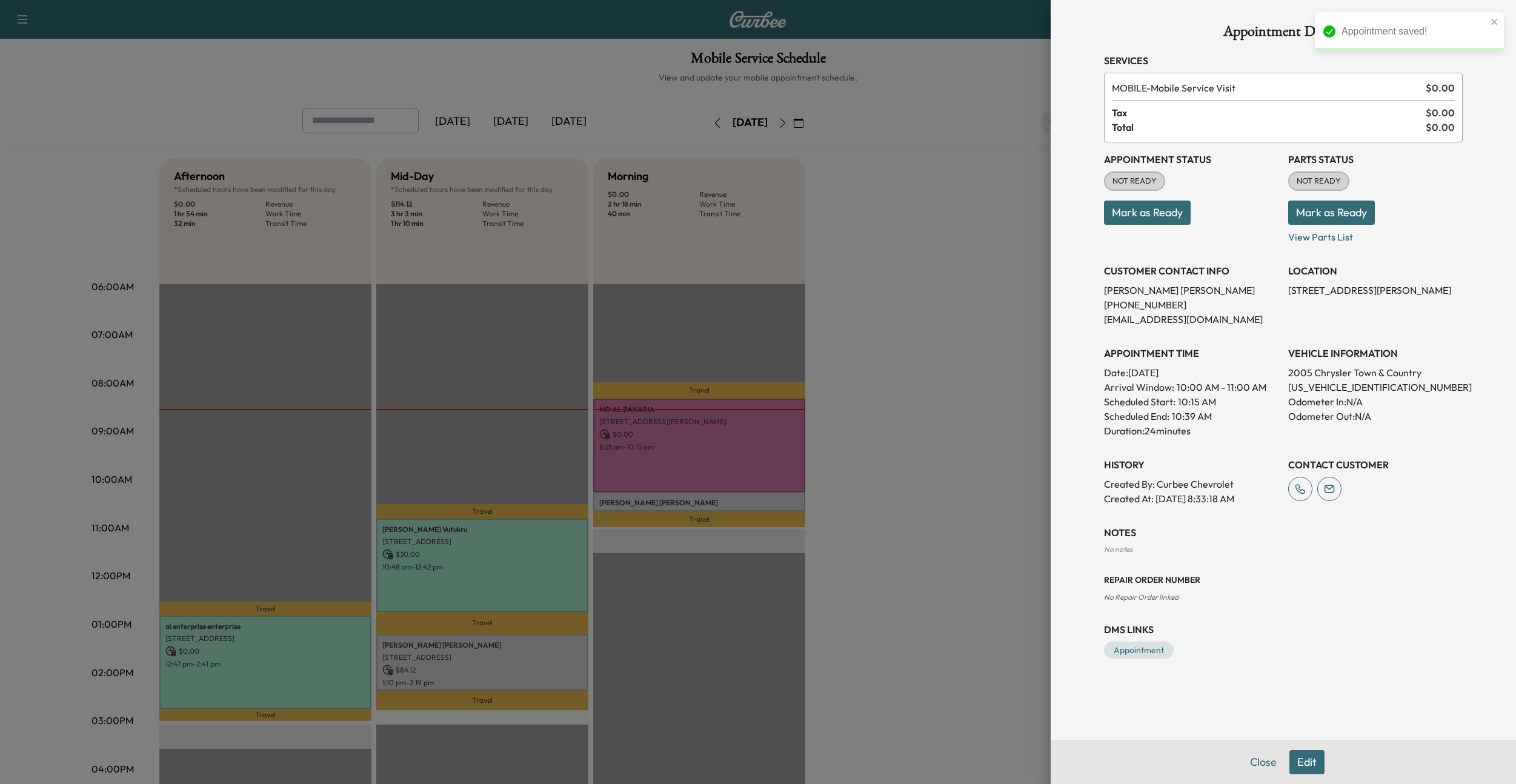
click at [1321, 764] on button "Edit" at bounding box center [1306, 762] width 35 height 24
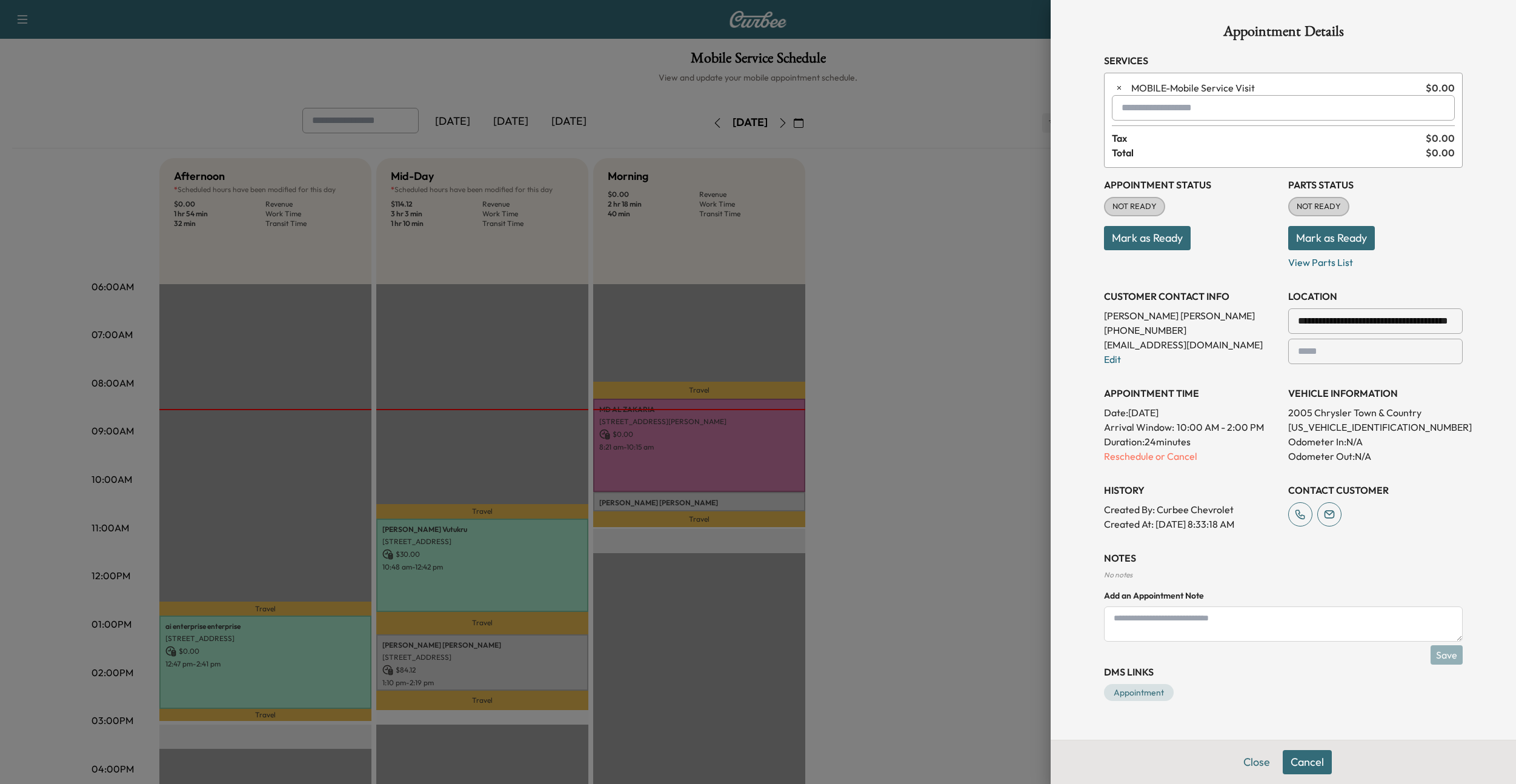
click at [1312, 763] on button "Cancel" at bounding box center [1307, 762] width 49 height 24
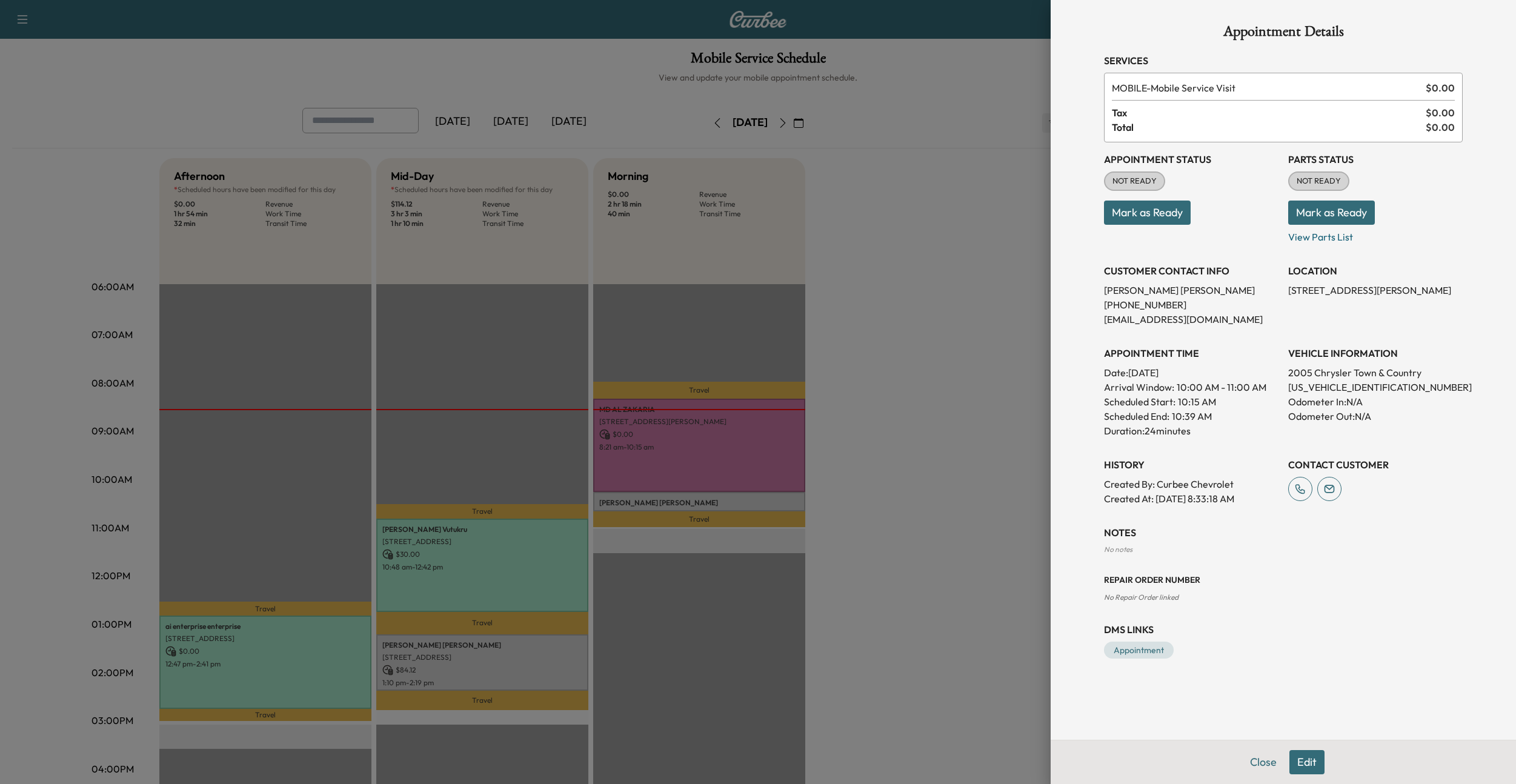
click at [1312, 763] on button "Edit" at bounding box center [1306, 762] width 35 height 24
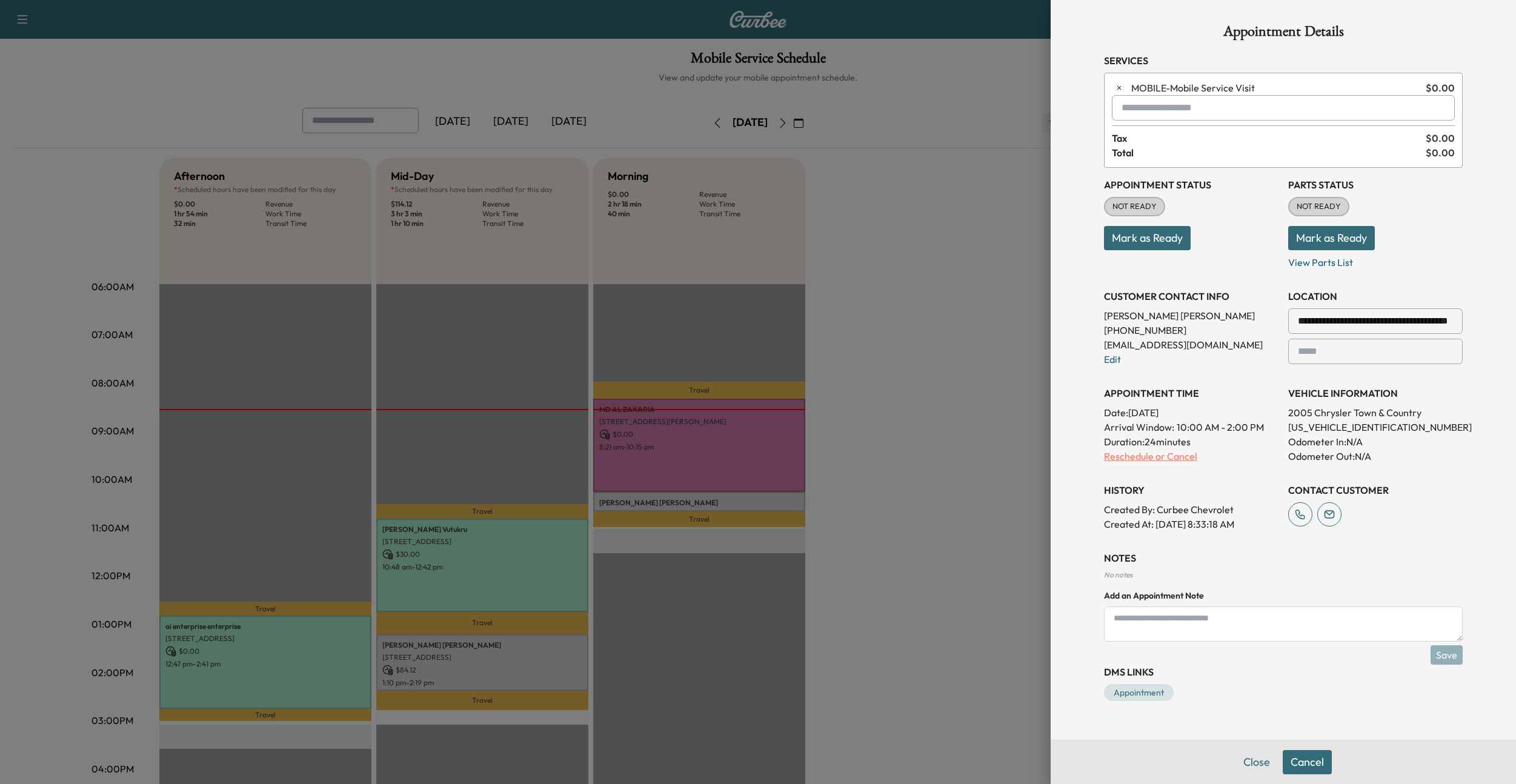
click at [1146, 458] on p "Reschedule or Cancel" at bounding box center [1191, 456] width 174 height 14
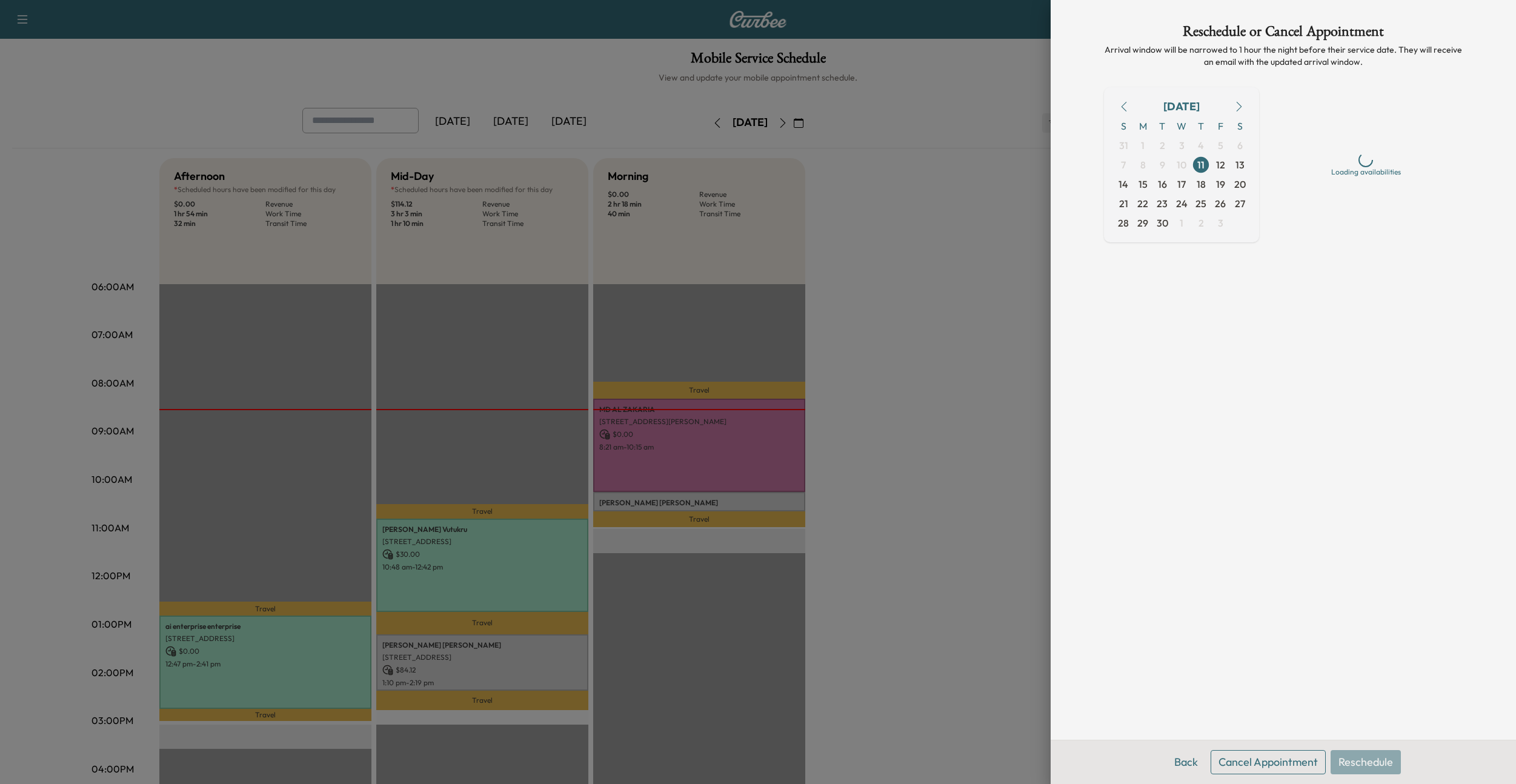
click at [1231, 763] on button "Cancel Appointment" at bounding box center [1268, 762] width 115 height 24
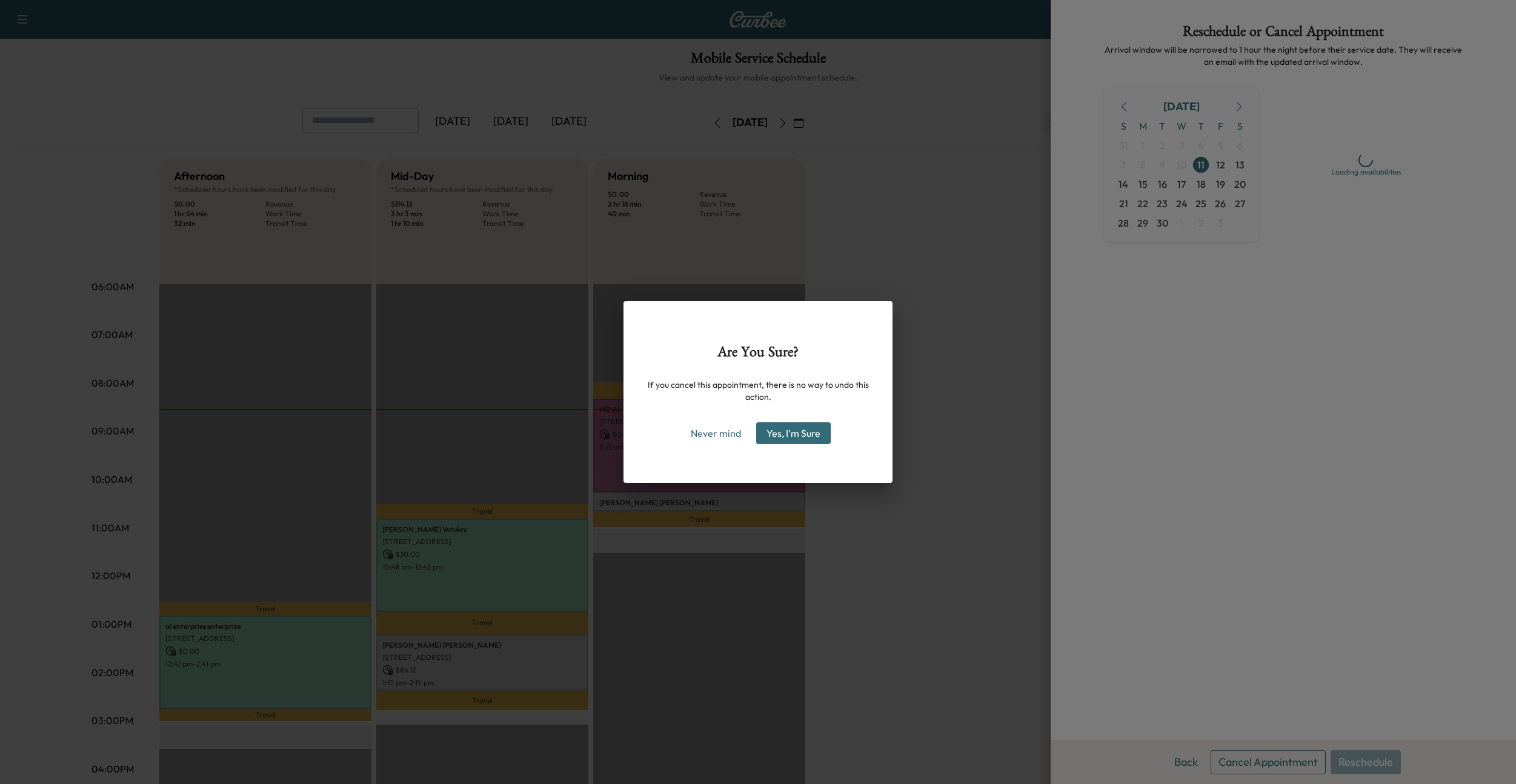
click at [794, 437] on button "Yes, I'm Sure" at bounding box center [793, 433] width 75 height 22
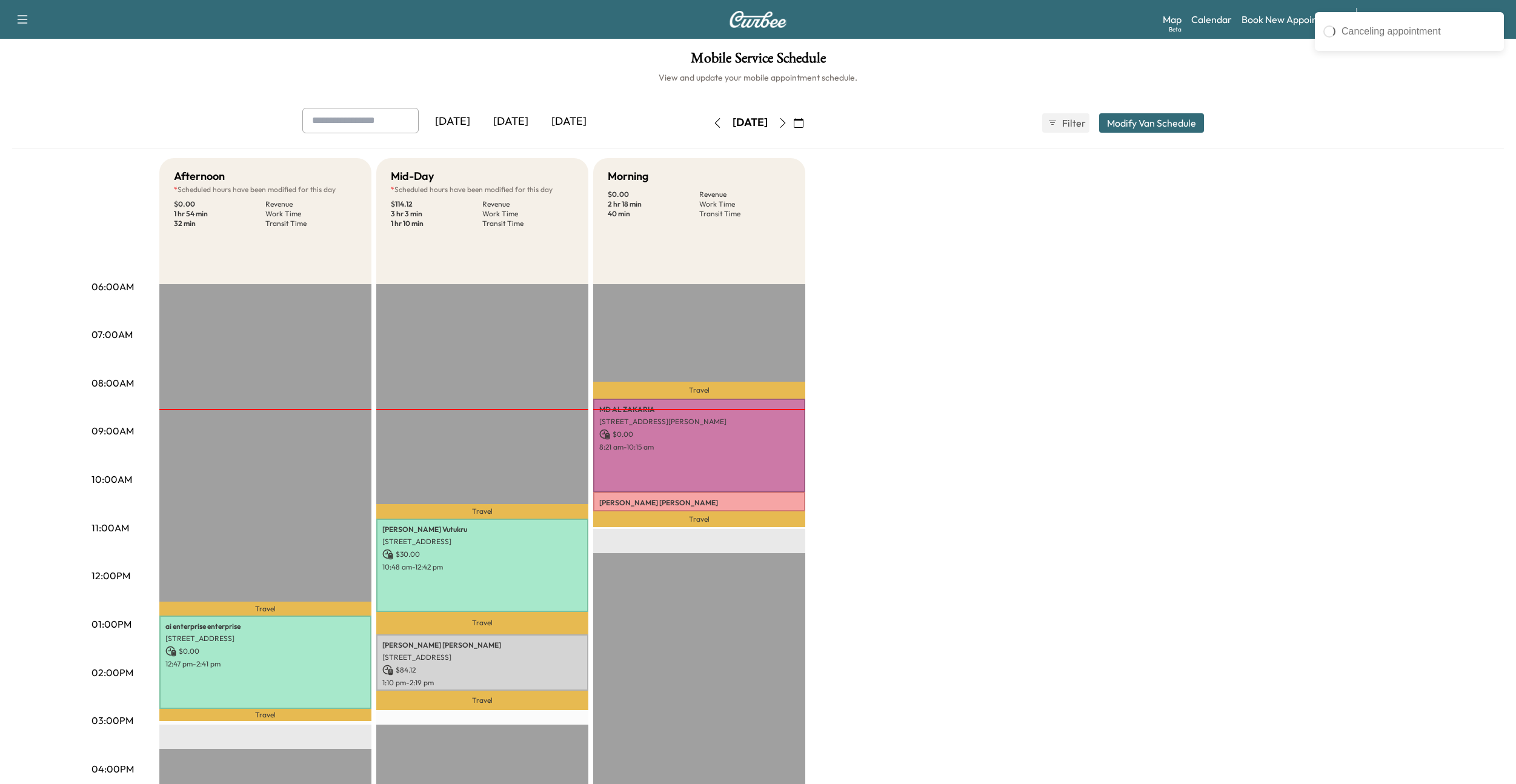
click at [916, 449] on div "Afternoon * Scheduled hours have been modified for this day $ 0.00 Revenue 1 hr…" at bounding box center [792, 613] width 1265 height 909
click at [978, 440] on div "Afternoon * Scheduled hours have been modified for this day $ 0.00 Revenue 1 hr…" at bounding box center [792, 613] width 1265 height 909
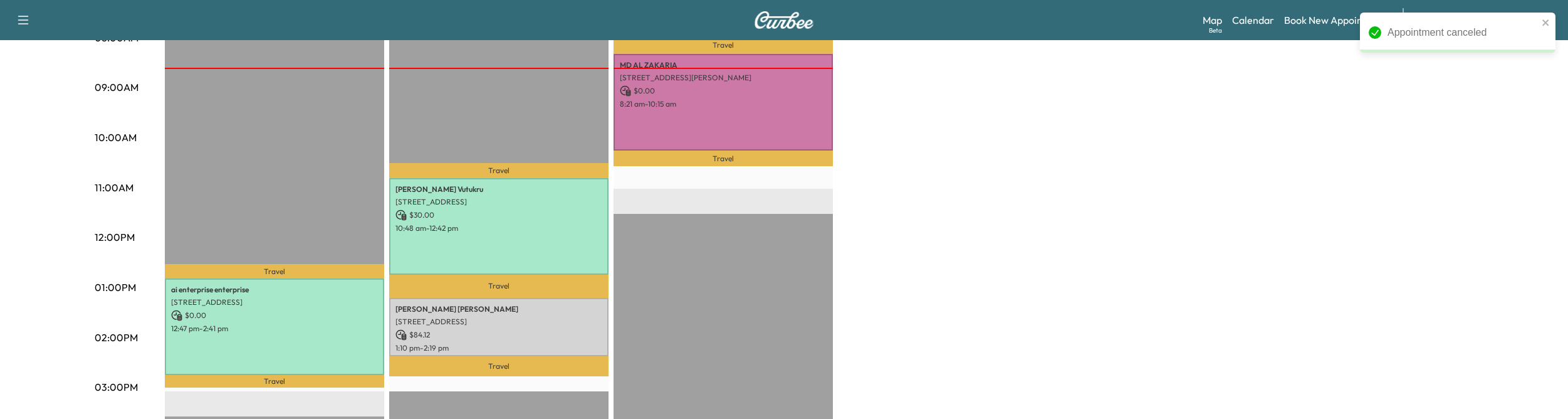
scroll to position [358, 0]
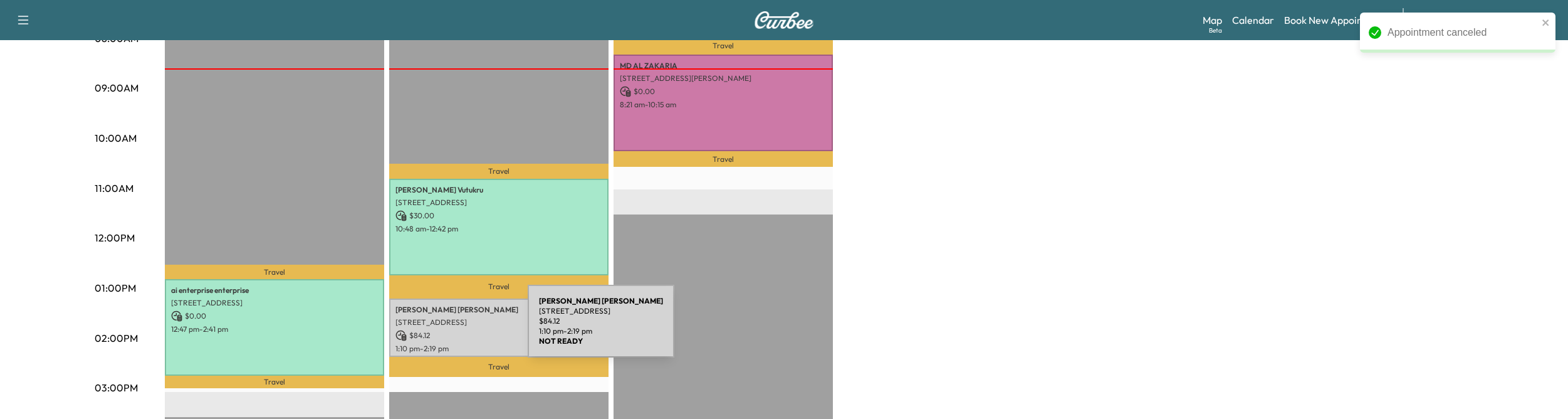
click at [434, 328] on div "[PERSON_NAME] [STREET_ADDRESS] $ 84.12 1:10 pm - 2:19 pm" at bounding box center [498, 328] width 219 height 59
